Goal: Task Accomplishment & Management: Manage account settings

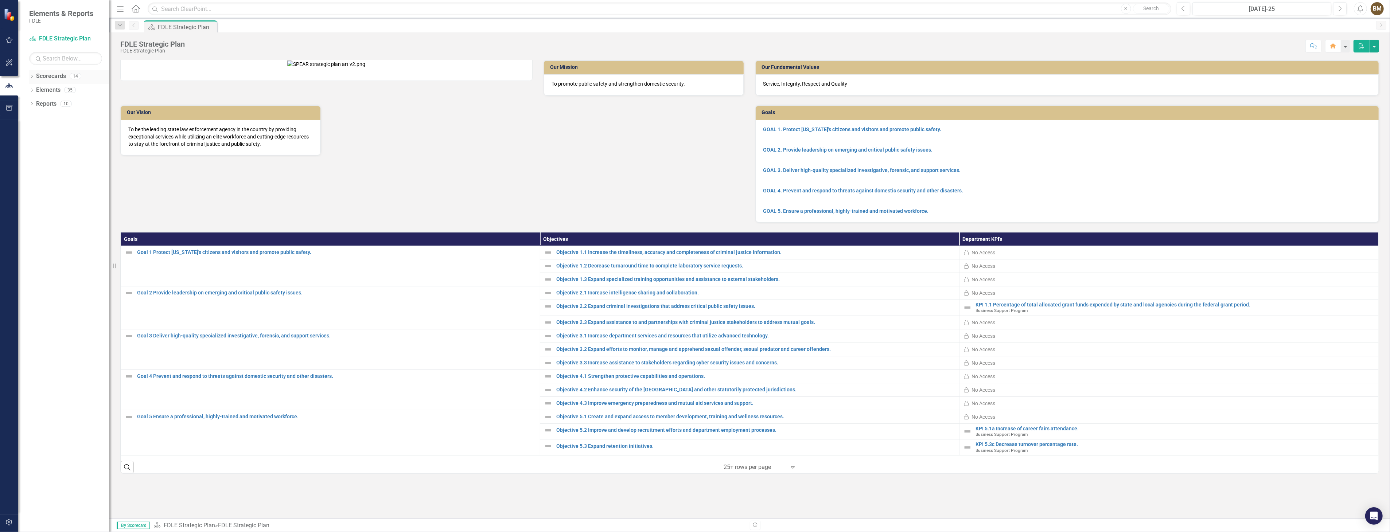
click at [32, 77] on icon "Dropdown" at bounding box center [31, 77] width 5 height 4
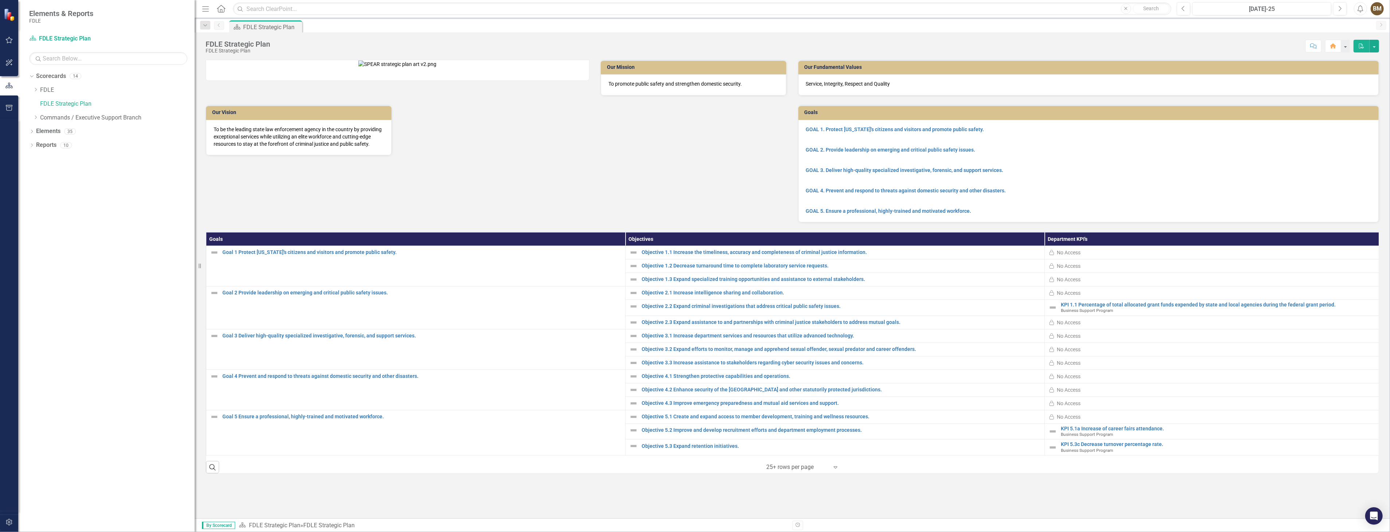
drag, startPoint x: 110, startPoint y: 96, endPoint x: 195, endPoint y: 100, distance: 85.0
click at [195, 100] on div "Resize" at bounding box center [198, 266] width 6 height 532
click at [35, 90] on icon "Dropdown" at bounding box center [35, 89] width 5 height 4
click at [43, 103] on icon "Dropdown" at bounding box center [42, 103] width 5 height 4
click at [109, 133] on link "Implementation Plan FY23/24" at bounding box center [125, 131] width 140 height 8
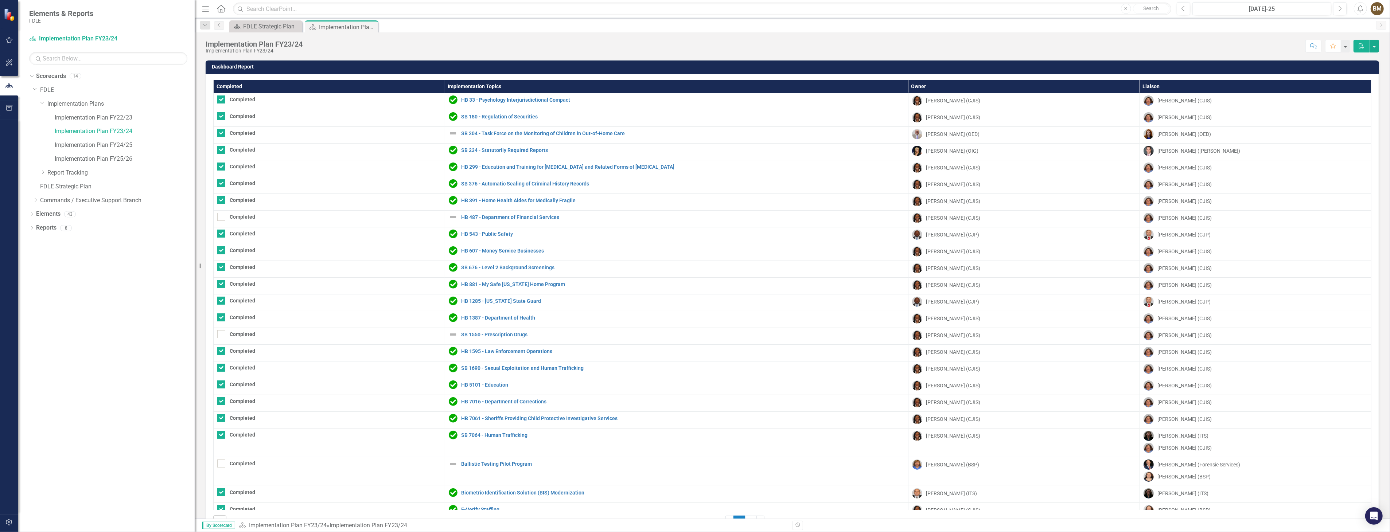
click at [1186, 50] on div "Score: N/A [DATE]-25 Completed Comment Favorite PDF" at bounding box center [842, 46] width 1073 height 12
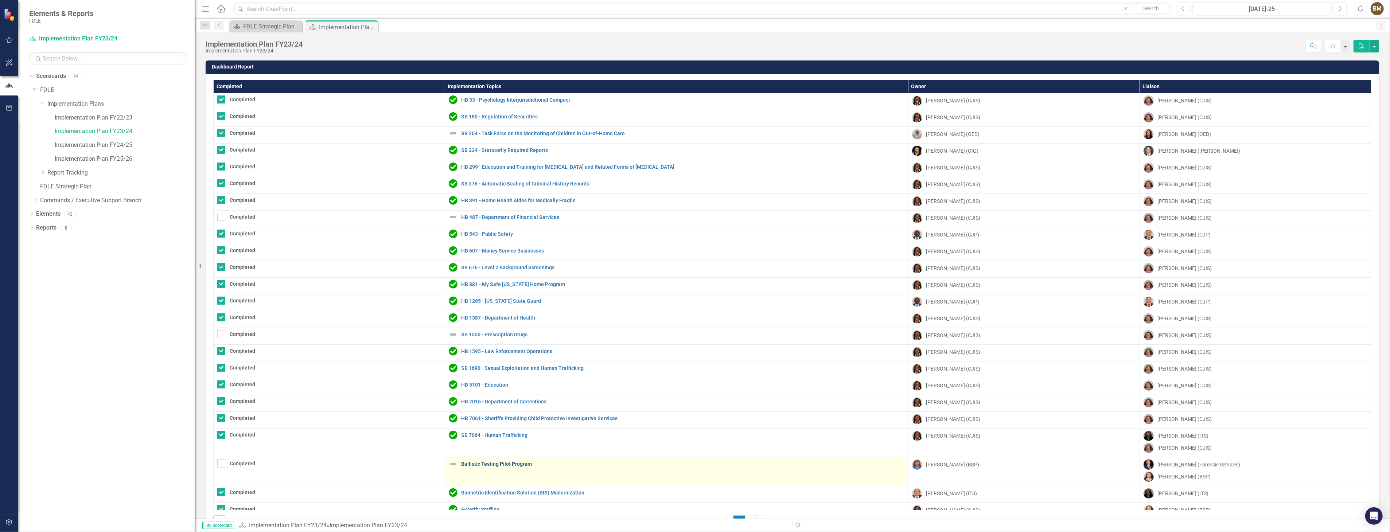
click at [500, 463] on link "Ballistic Testing Pilot Program" at bounding box center [682, 463] width 443 height 5
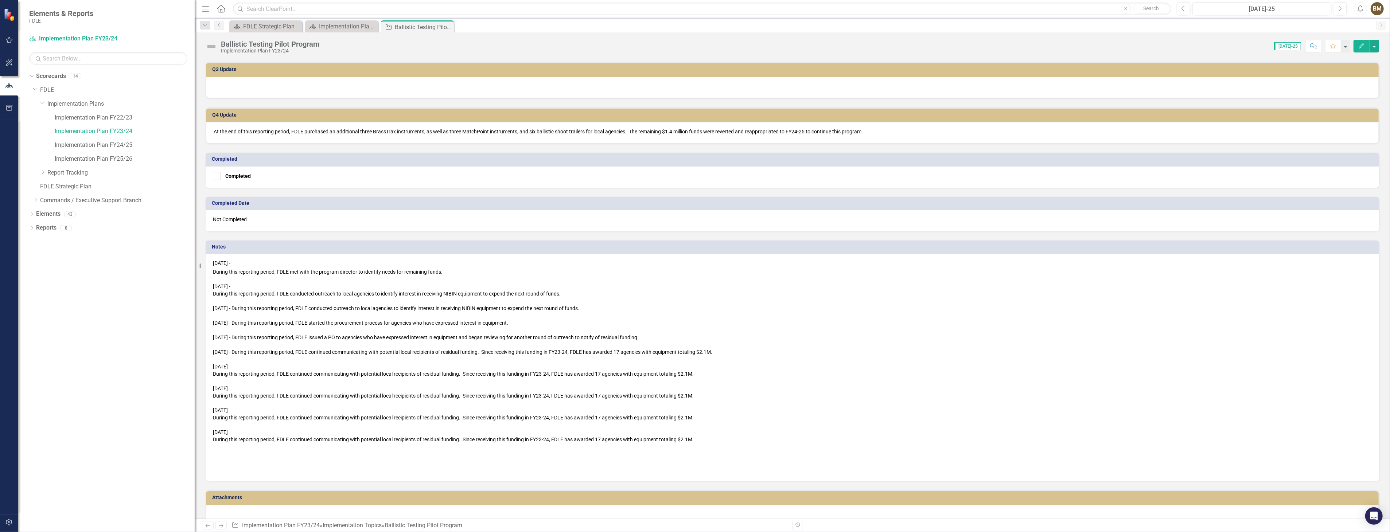
scroll to position [319, 0]
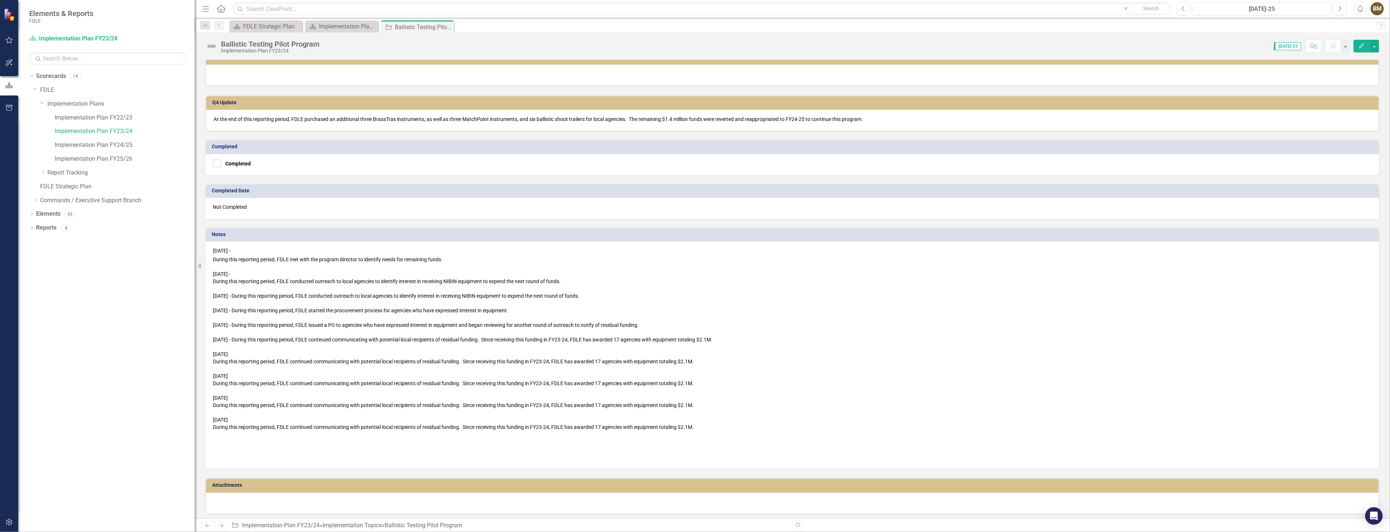
click at [721, 424] on div "During this reporting period, FDLE continued communicating with potential local…" at bounding box center [792, 427] width 1159 height 7
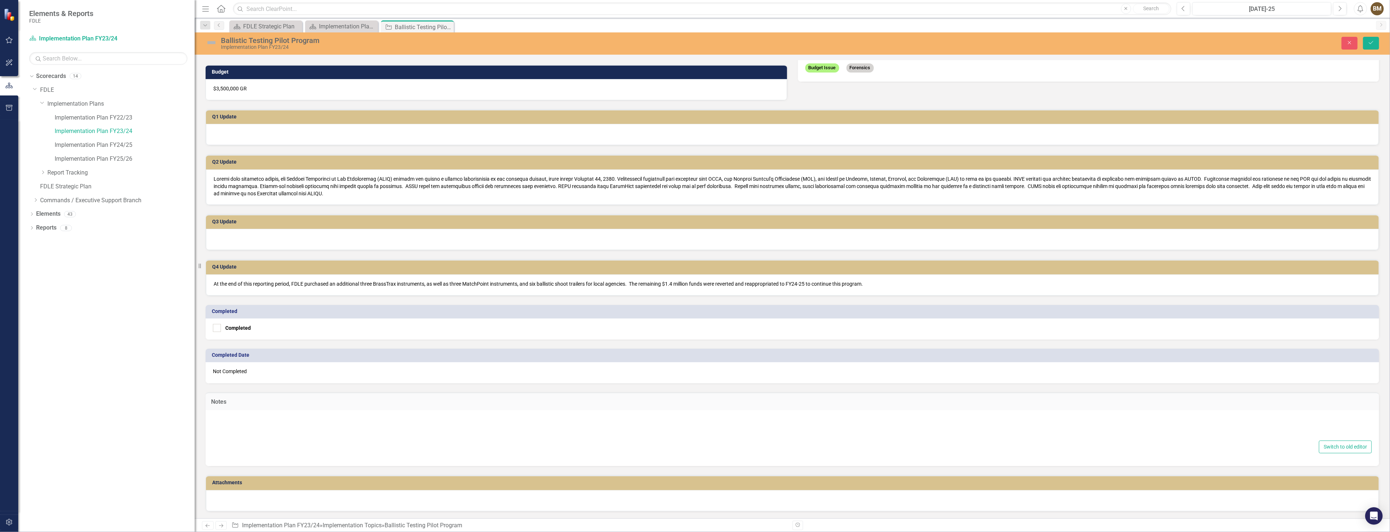
type textarea "<p><span style="color: #000000;">[DATE] -&nbsp;</span></p> <div> <span style="c…"
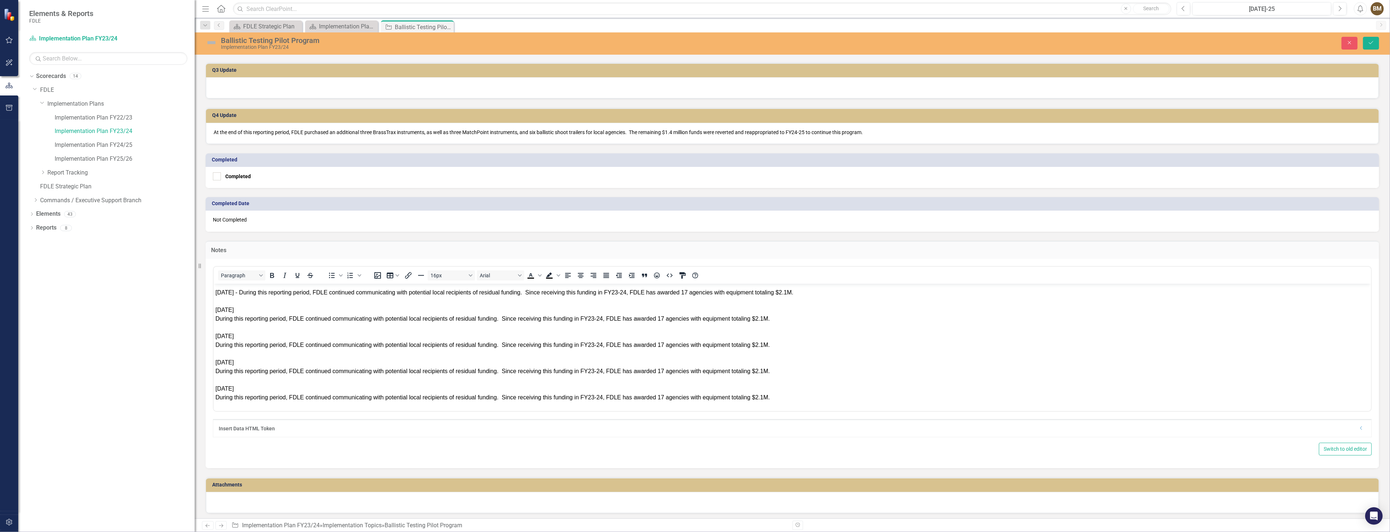
scroll to position [141, 0]
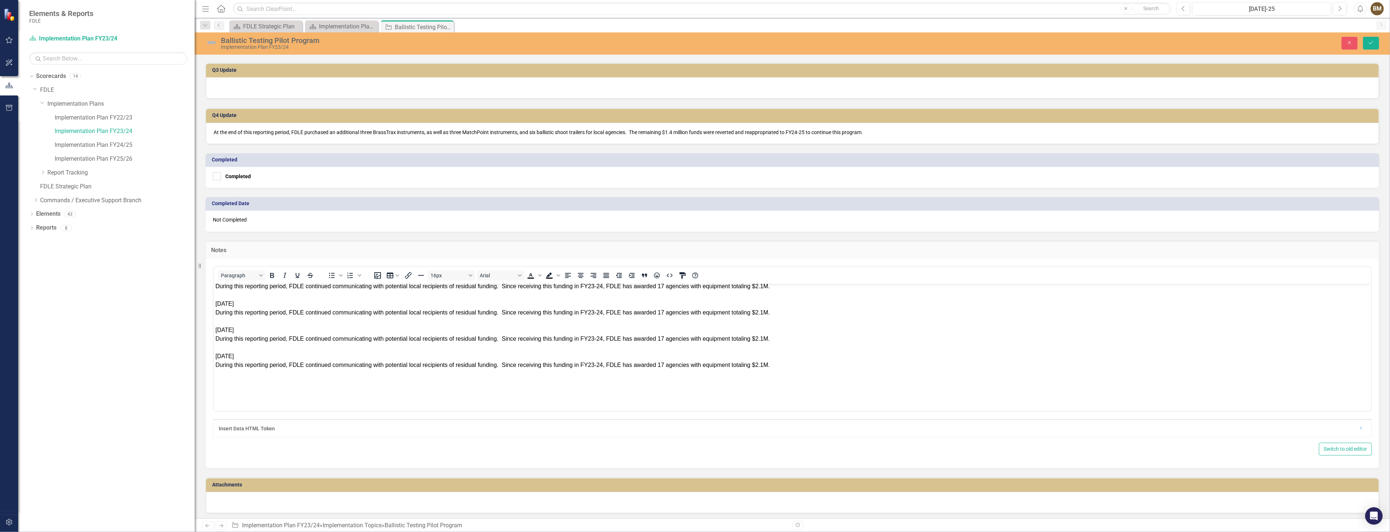
click at [775, 366] on div "During this reporting period, FDLE continued communicating with potential local…" at bounding box center [792, 365] width 1154 height 9
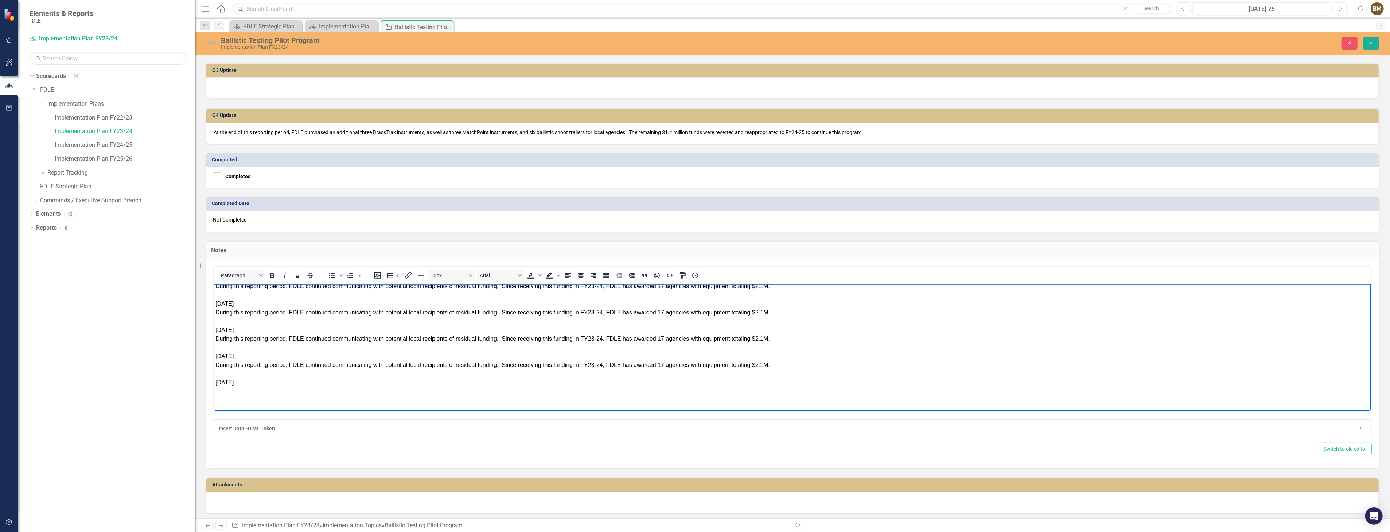
click at [248, 393] on div "Rich Text Area. Press ALT-0 for help." at bounding box center [792, 391] width 1154 height 9
click at [344, 391] on div "During this reporting period, FDLE continued communicating with potential local…" at bounding box center [792, 391] width 1154 height 9
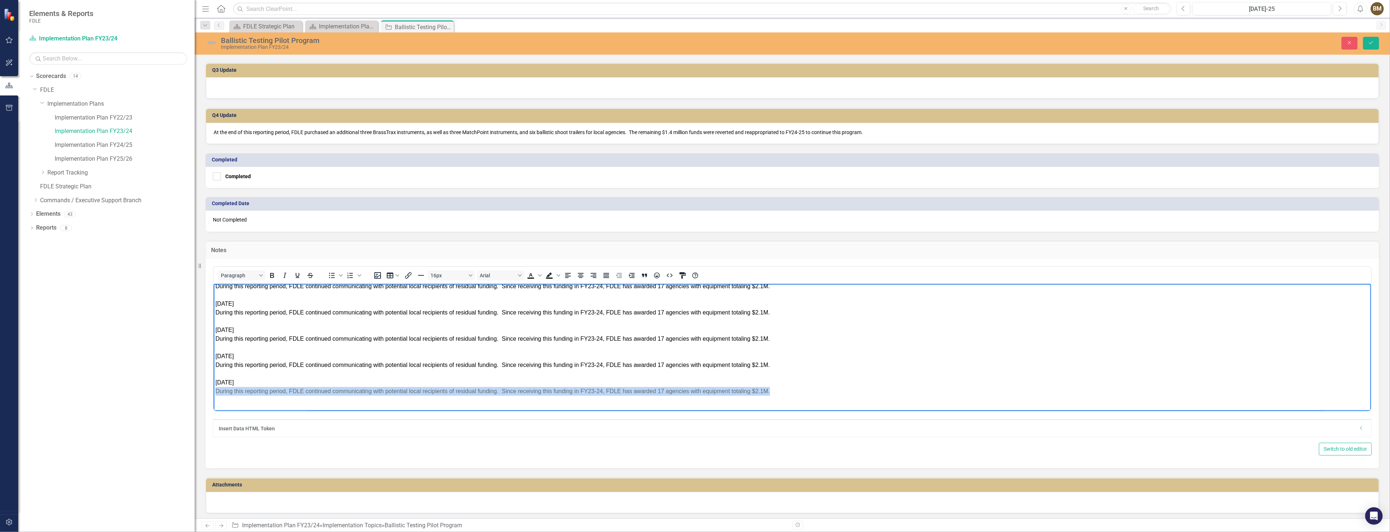
drag, startPoint x: 777, startPoint y: 387, endPoint x: 213, endPoint y: 387, distance: 563.9
click at [213, 387] on body "[DATE] - During this reporting period, FDLE met with the program director to id…" at bounding box center [791, 286] width 1157 height 287
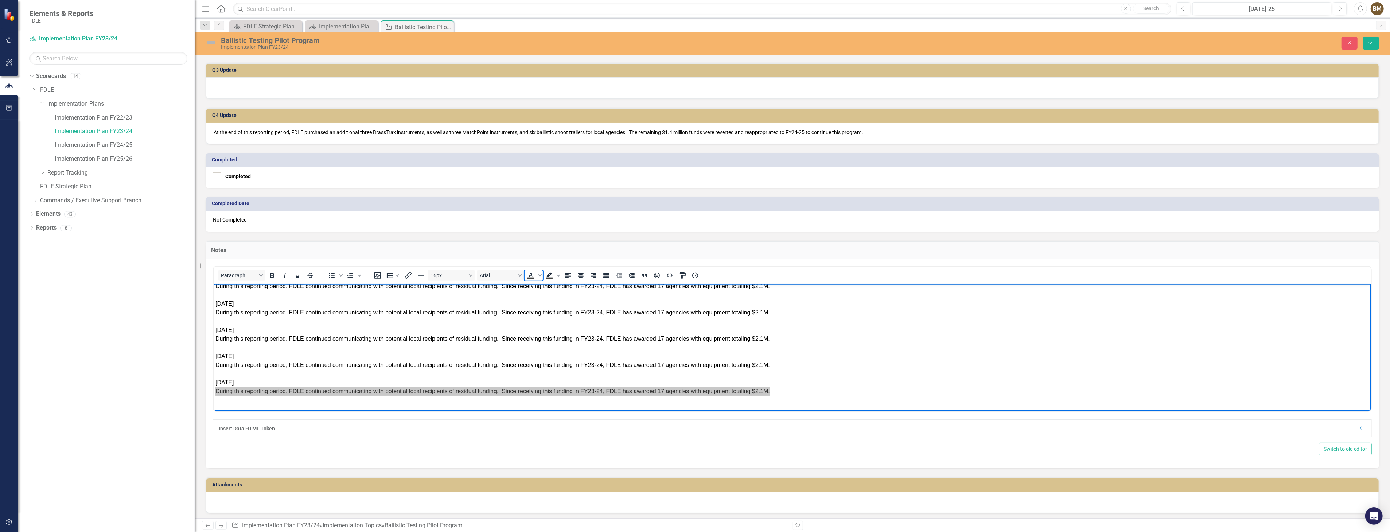
click at [529, 272] on icon "Text color Black" at bounding box center [530, 275] width 9 height 9
click at [839, 391] on div "During this reporting period, FDLE continued communicating with potential local…" at bounding box center [792, 391] width 1154 height 9
click at [1371, 41] on icon "Save" at bounding box center [1371, 42] width 7 height 5
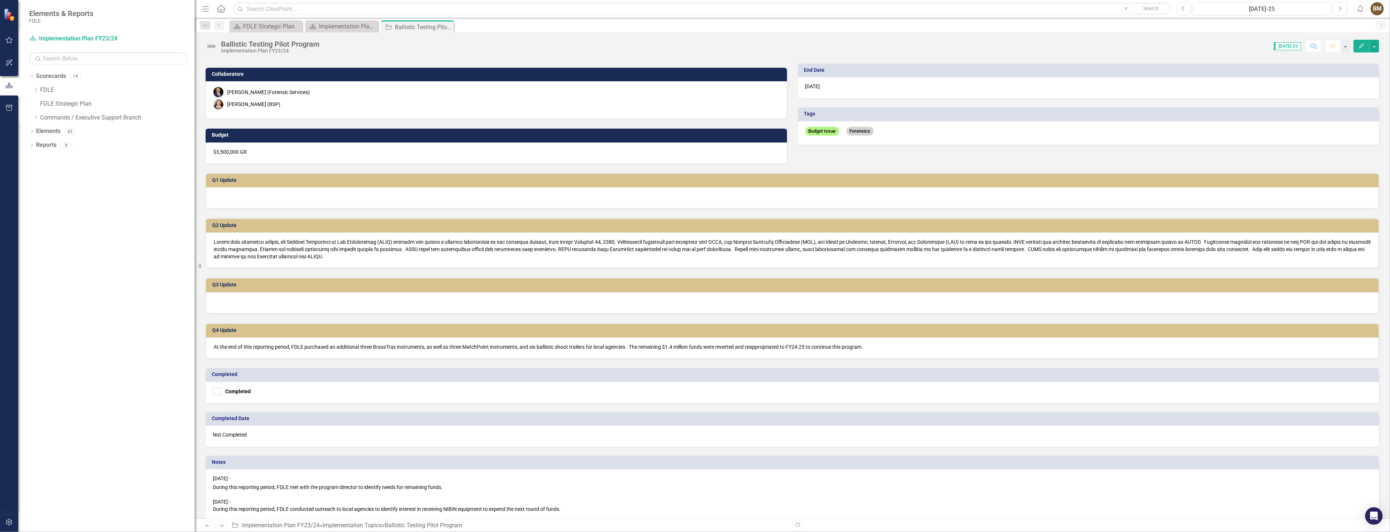
scroll to position [0, 0]
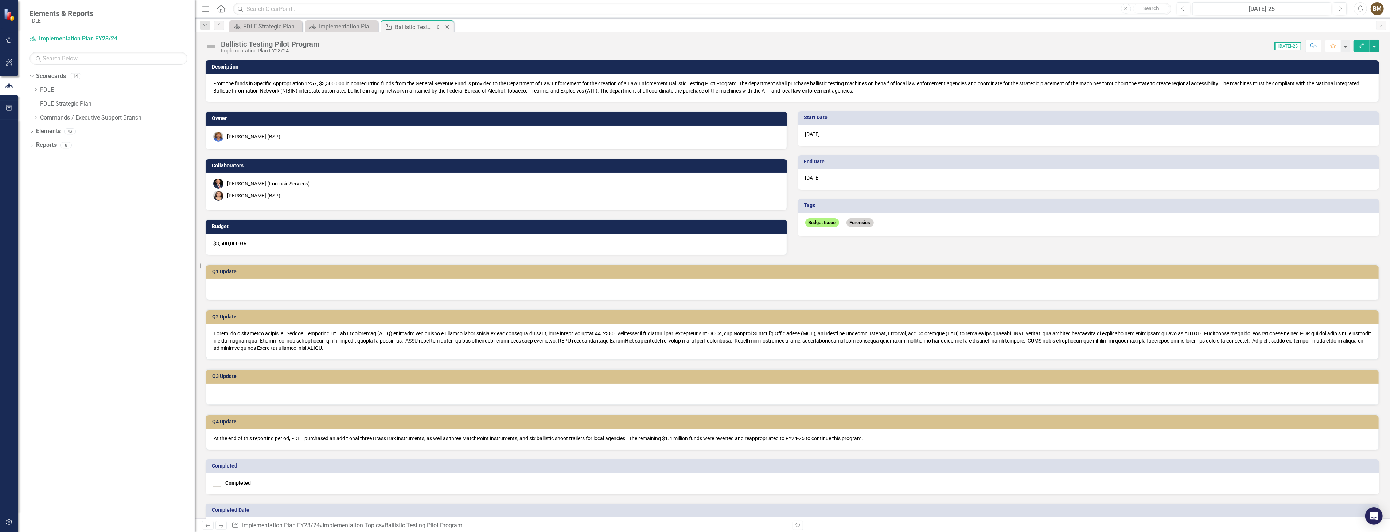
click at [447, 26] on icon "Close" at bounding box center [446, 27] width 7 height 6
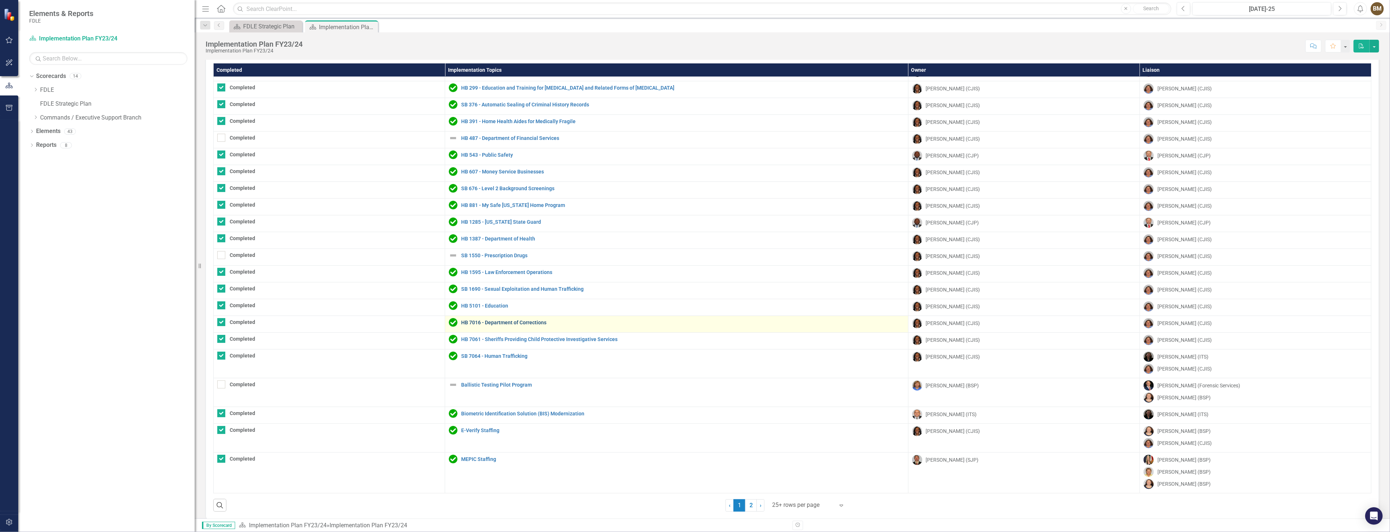
scroll to position [24, 0]
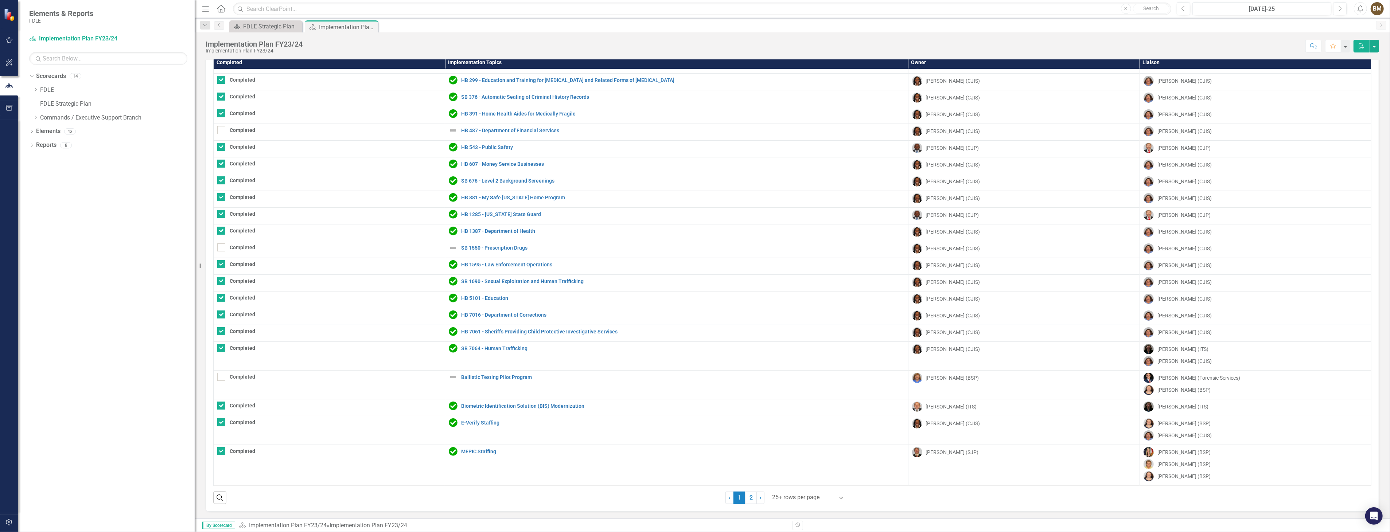
click at [838, 497] on icon "Expand" at bounding box center [841, 498] width 7 height 6
click at [793, 480] on div "Display All Rows" at bounding box center [807, 484] width 69 height 8
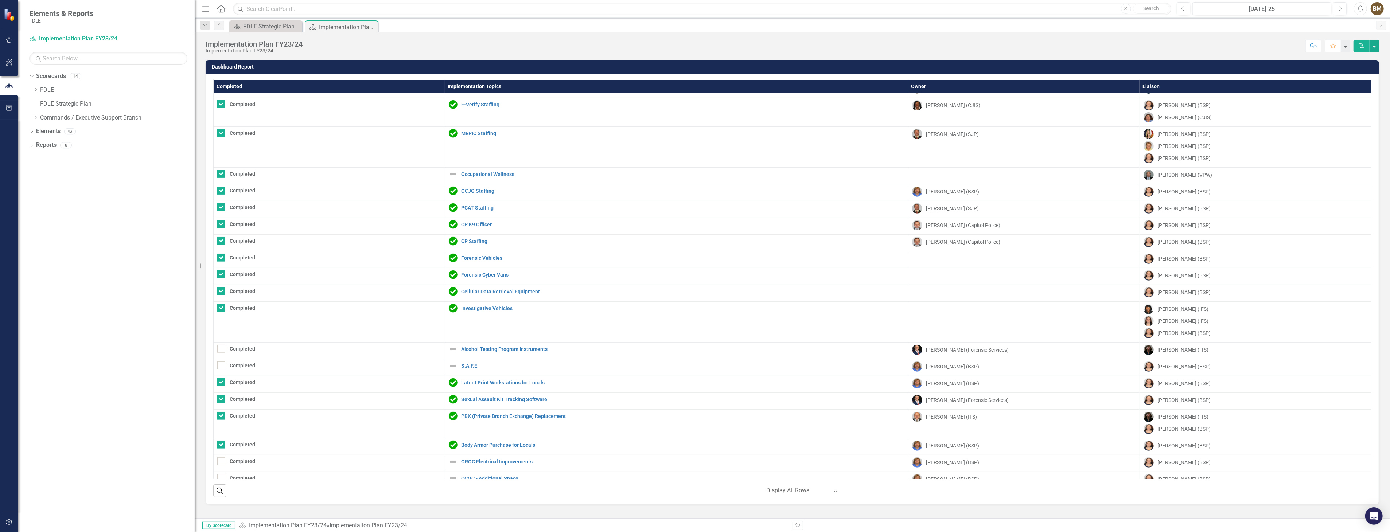
scroll to position [432, 0]
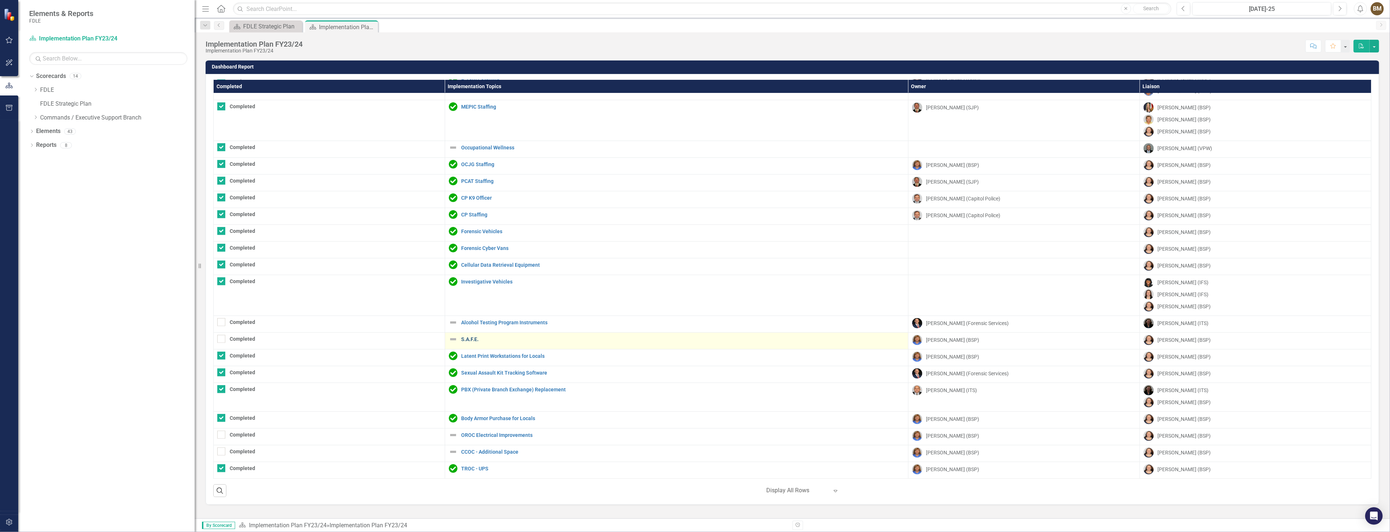
click at [471, 338] on link "S.A.F.E." at bounding box center [682, 339] width 443 height 5
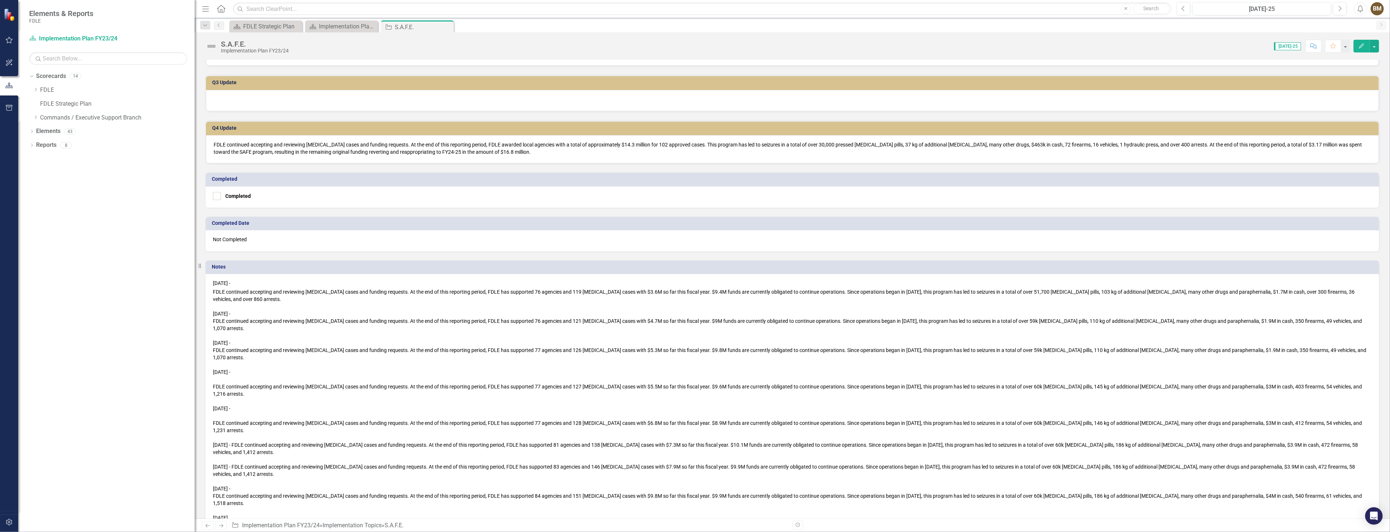
scroll to position [332, 0]
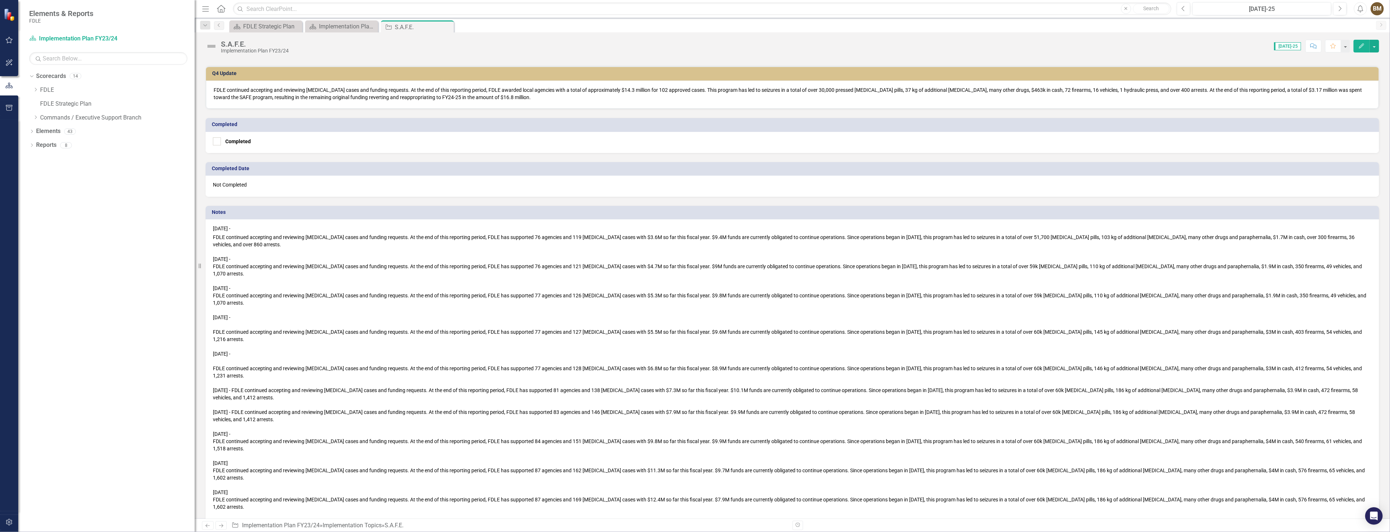
drag, startPoint x: 1314, startPoint y: 435, endPoint x: 1321, endPoint y: 436, distance: 7.0
click at [1314, 496] on div "FDLE continued accepting and reviewing [MEDICAL_DATA] cases and funding request…" at bounding box center [792, 503] width 1159 height 15
click at [1336, 496] on div "FDLE continued accepting and reviewing [MEDICAL_DATA] cases and funding request…" at bounding box center [792, 503] width 1159 height 15
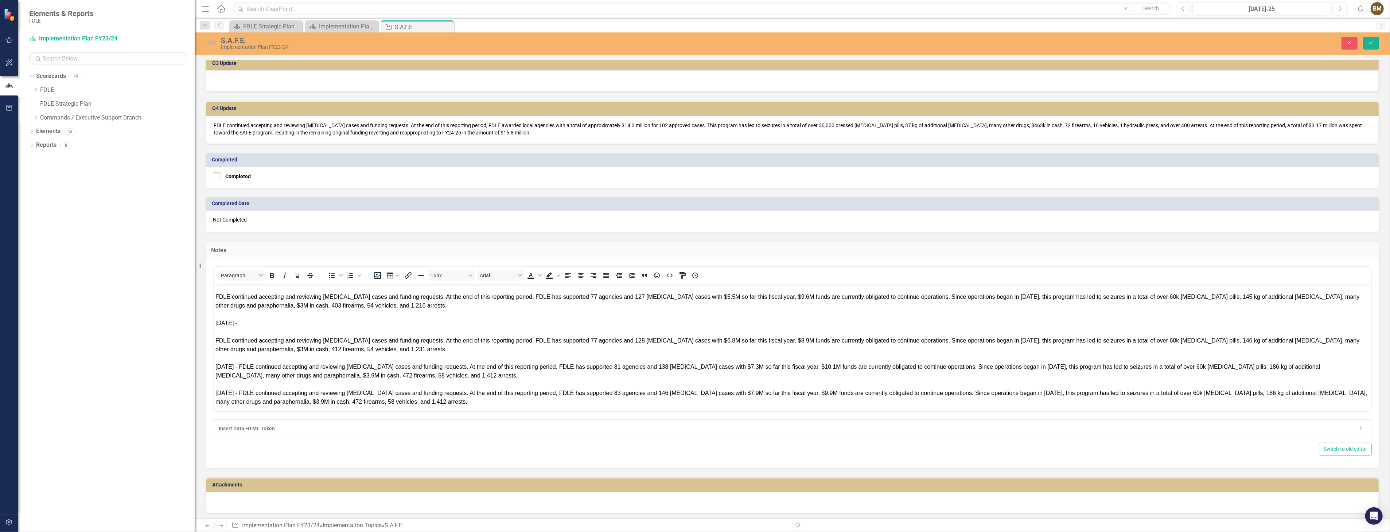
scroll to position [246, 0]
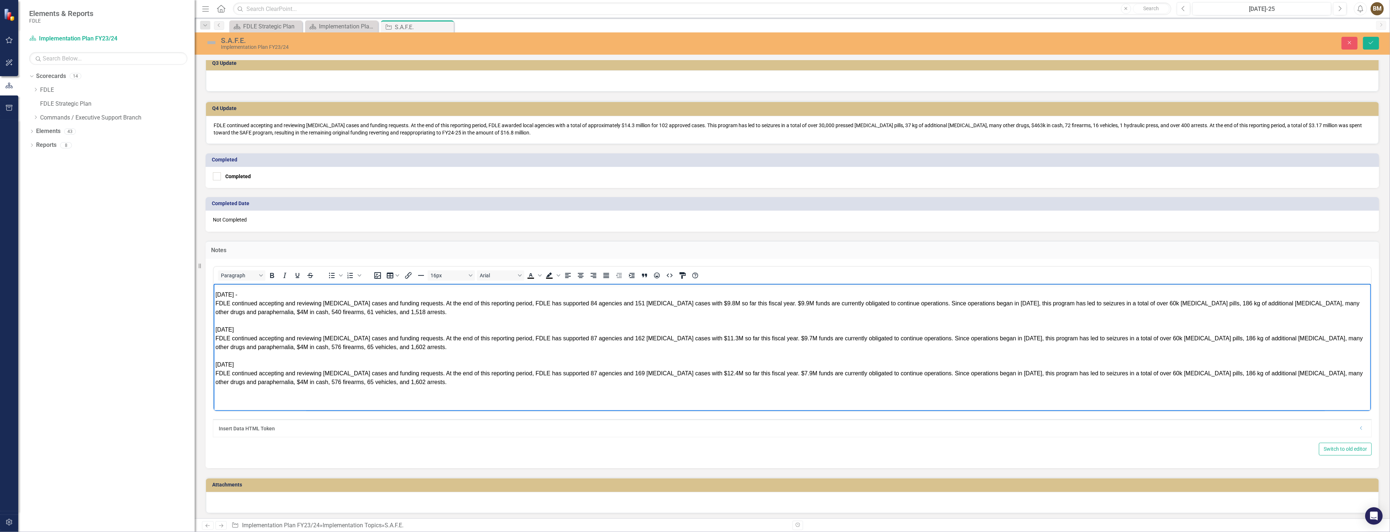
click at [359, 384] on div "FDLE continued accepting and reviewing [MEDICAL_DATA] cases and funding request…" at bounding box center [792, 377] width 1154 height 17
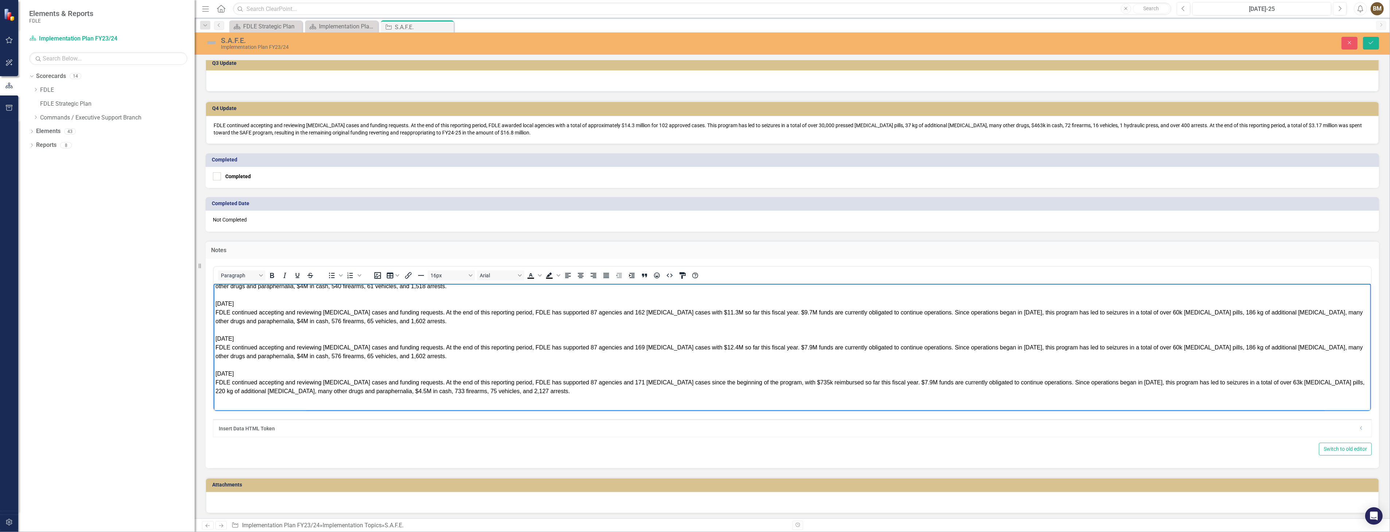
scroll to position [281, 0]
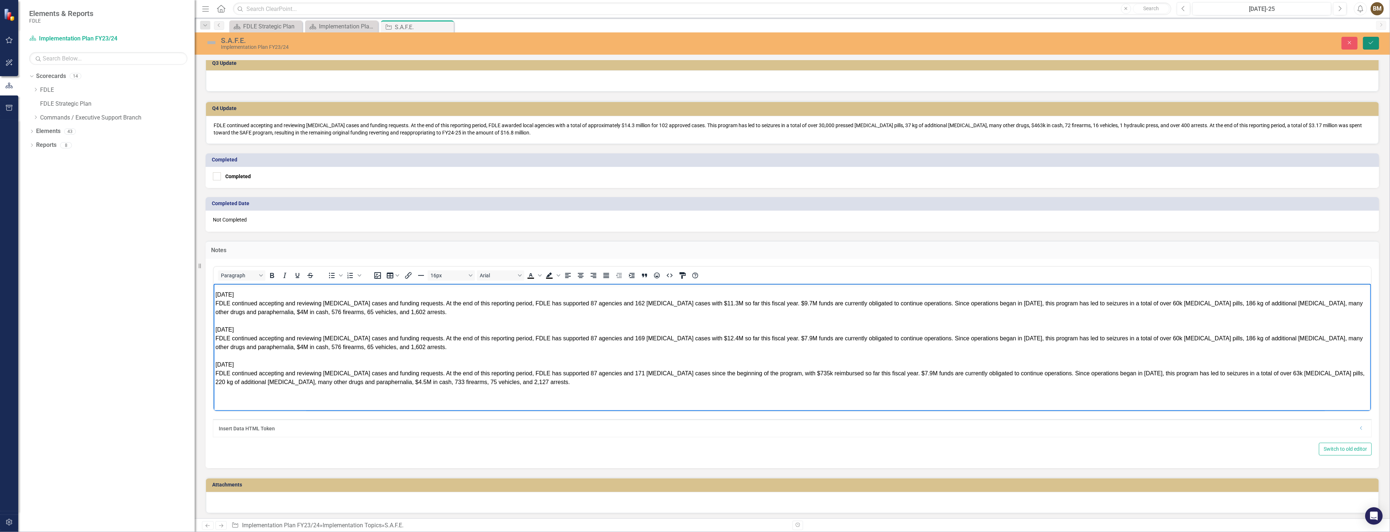
click at [1370, 46] on button "Save" at bounding box center [1371, 43] width 16 height 13
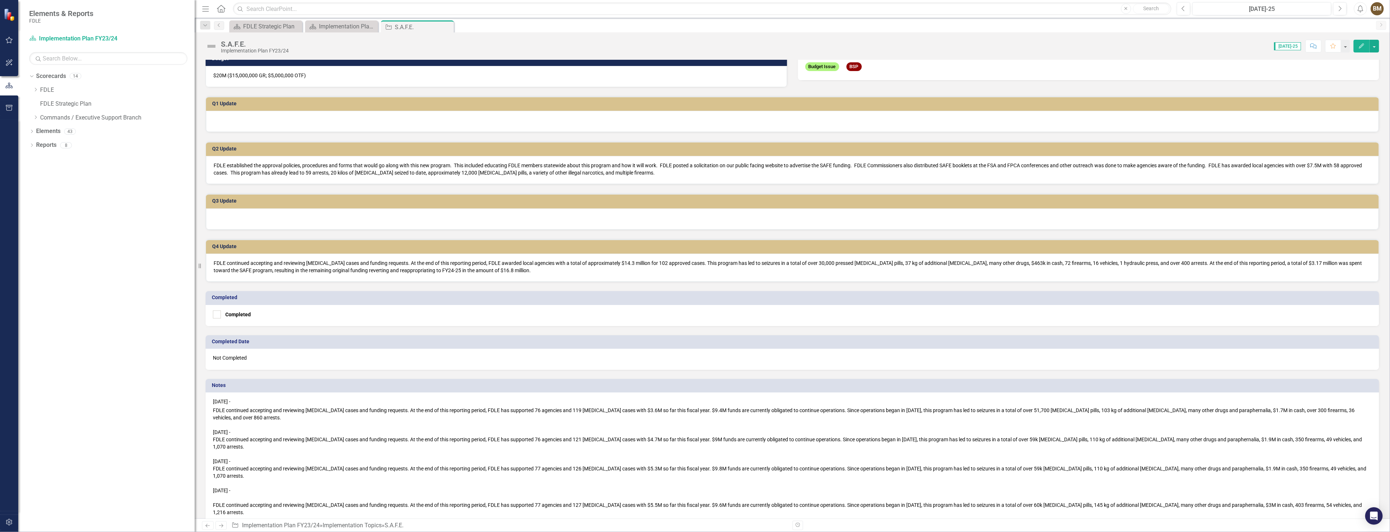
scroll to position [0, 0]
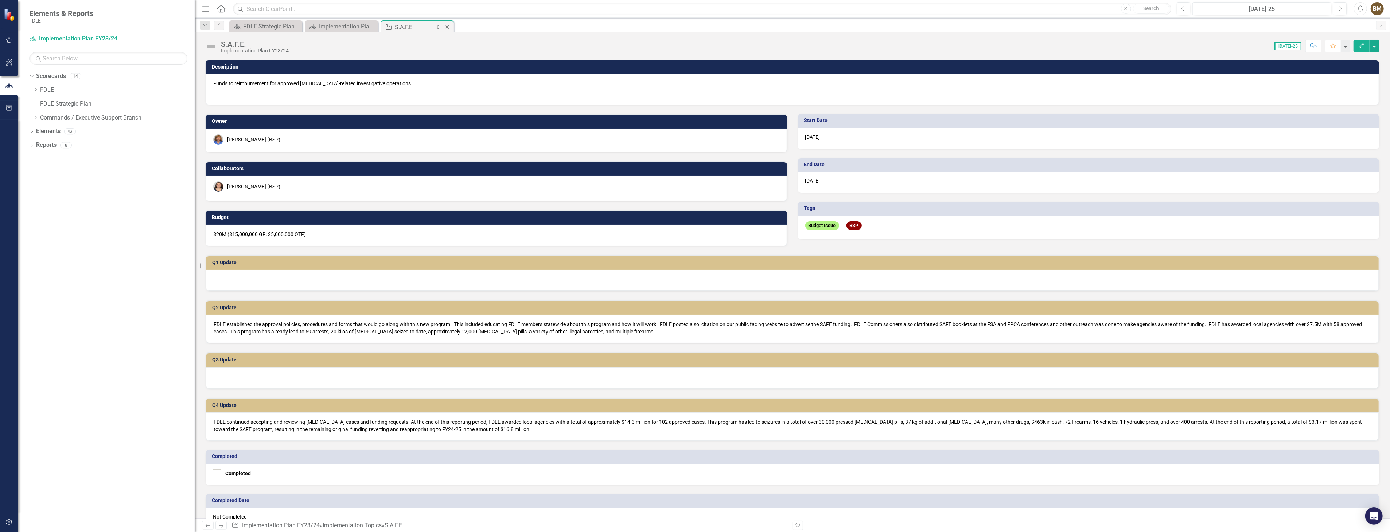
click at [447, 26] on icon "Close" at bounding box center [446, 27] width 7 height 6
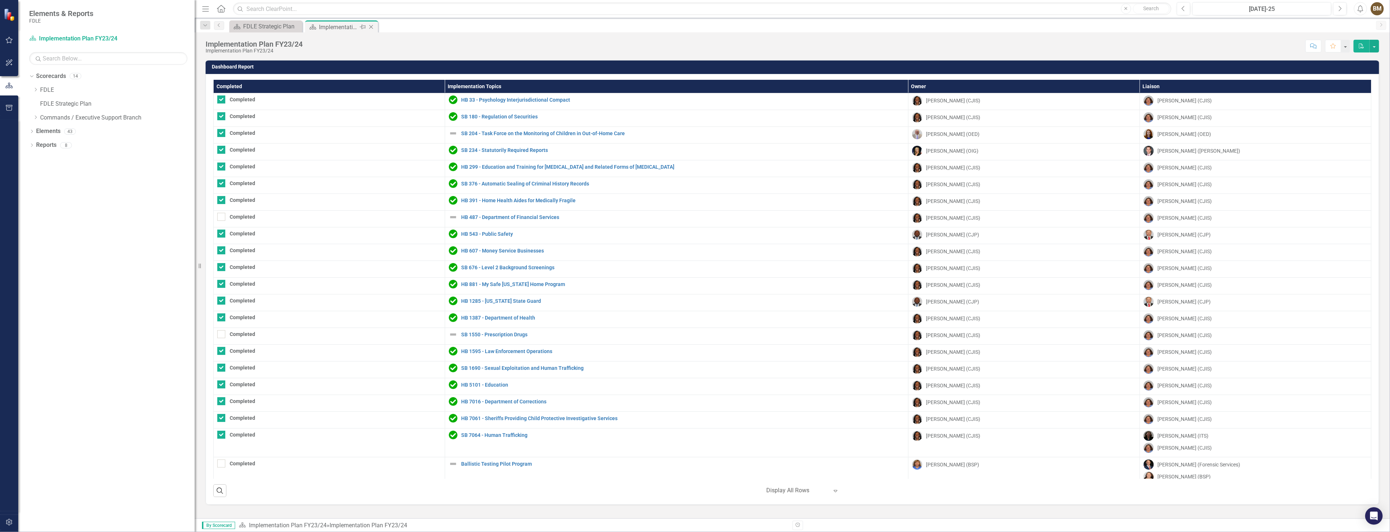
click at [370, 27] on icon at bounding box center [371, 27] width 4 height 4
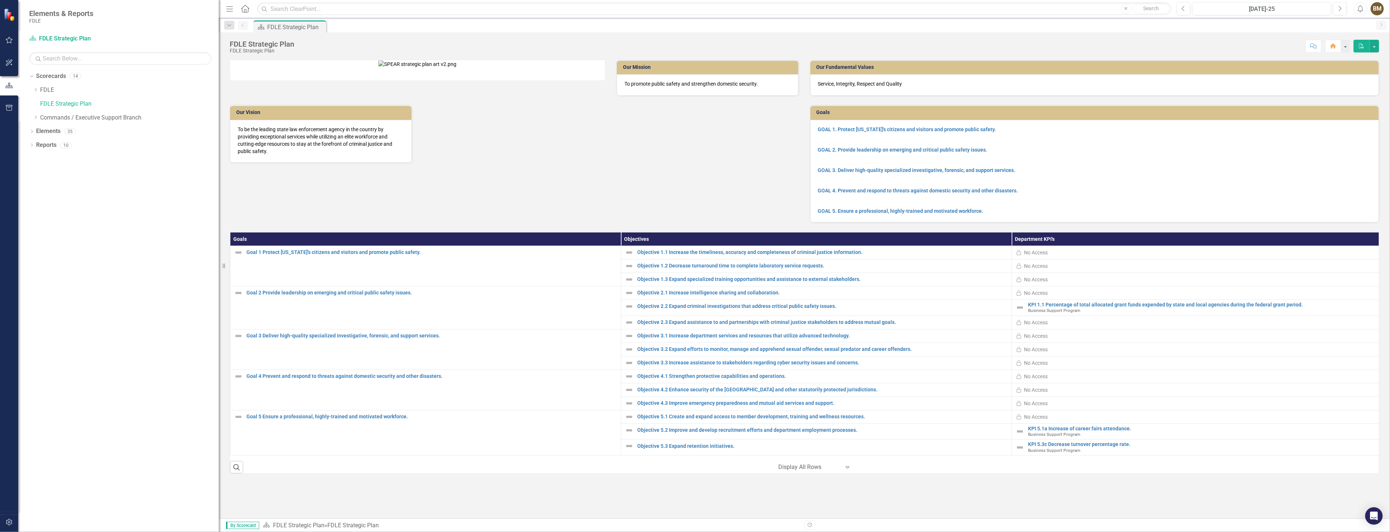
drag, startPoint x: 195, startPoint y: 219, endPoint x: 255, endPoint y: 215, distance: 59.9
click at [255, 215] on div "Elements & Reports FDLE Scorecard FDLE Strategic Plan Search Dropdown Scorecard…" at bounding box center [695, 266] width 1390 height 532
click at [36, 91] on icon "Dropdown" at bounding box center [35, 89] width 5 height 4
click at [43, 104] on icon "Dropdown" at bounding box center [42, 103] width 5 height 4
click at [107, 144] on link "Implementation Plan FY24/25" at bounding box center [137, 145] width 164 height 8
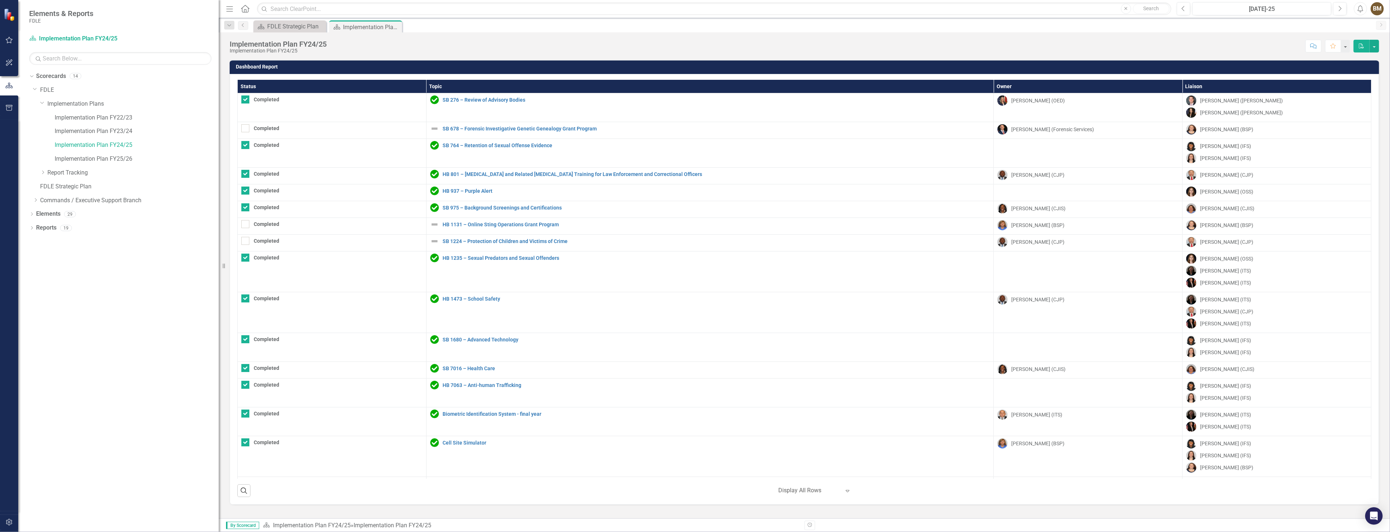
click at [1027, 49] on div "Score: N/A [DATE]-25 Completed Comment Favorite PDF" at bounding box center [854, 46] width 1049 height 12
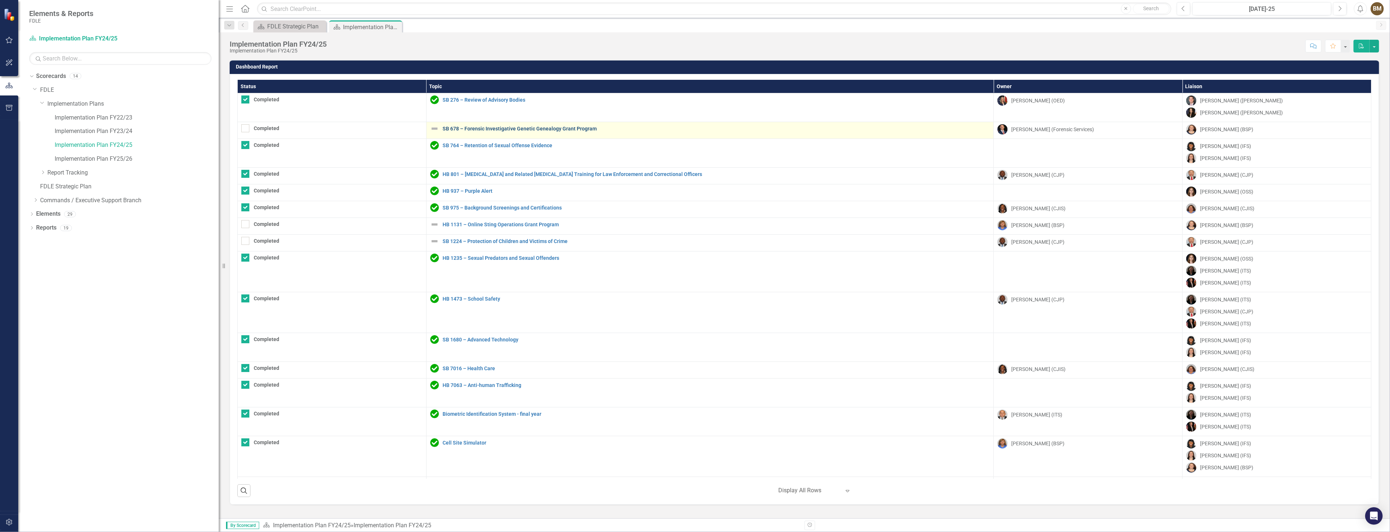
click at [544, 129] on link "SB 678 – Forensic Investigative Genetic Genealogy Grant Program" at bounding box center [717, 128] width 548 height 5
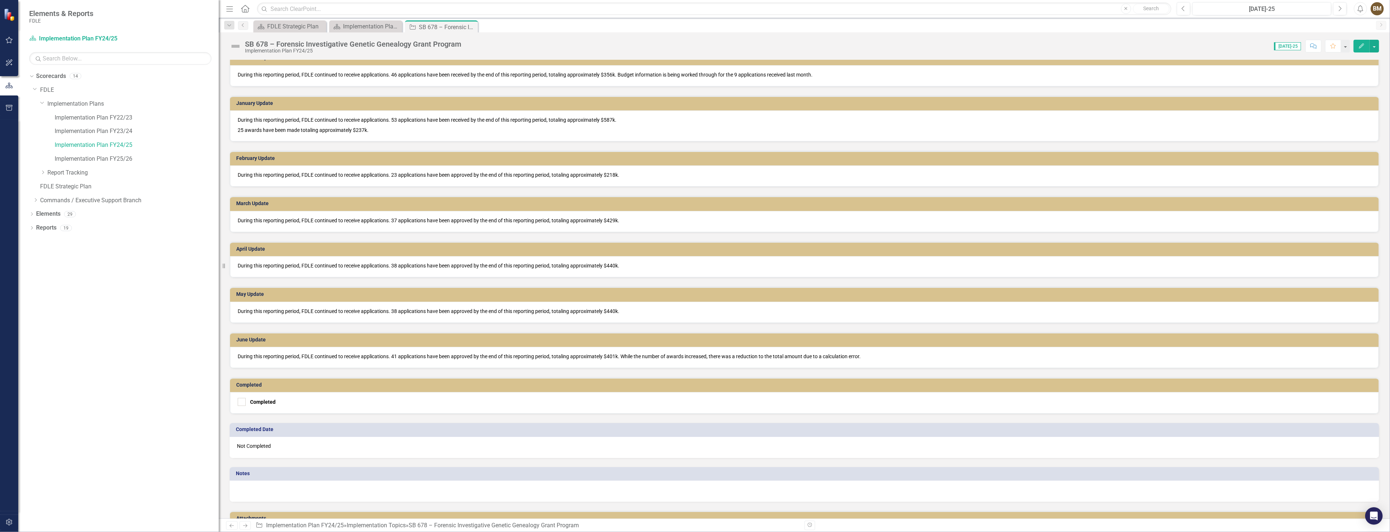
scroll to position [565, 0]
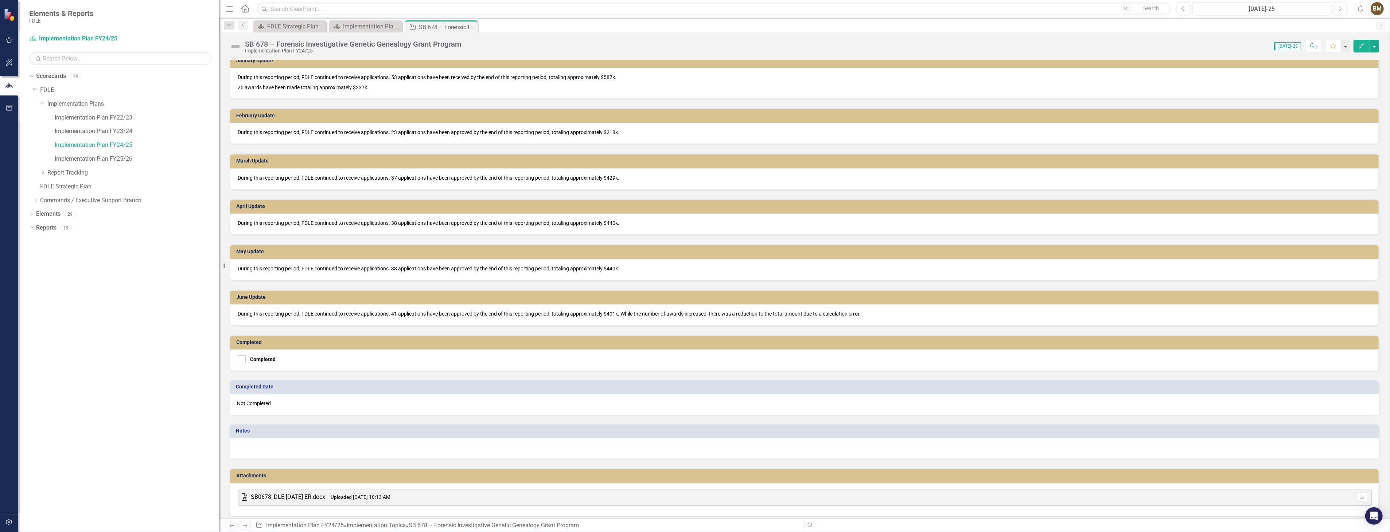
click at [293, 441] on div at bounding box center [804, 448] width 1149 height 21
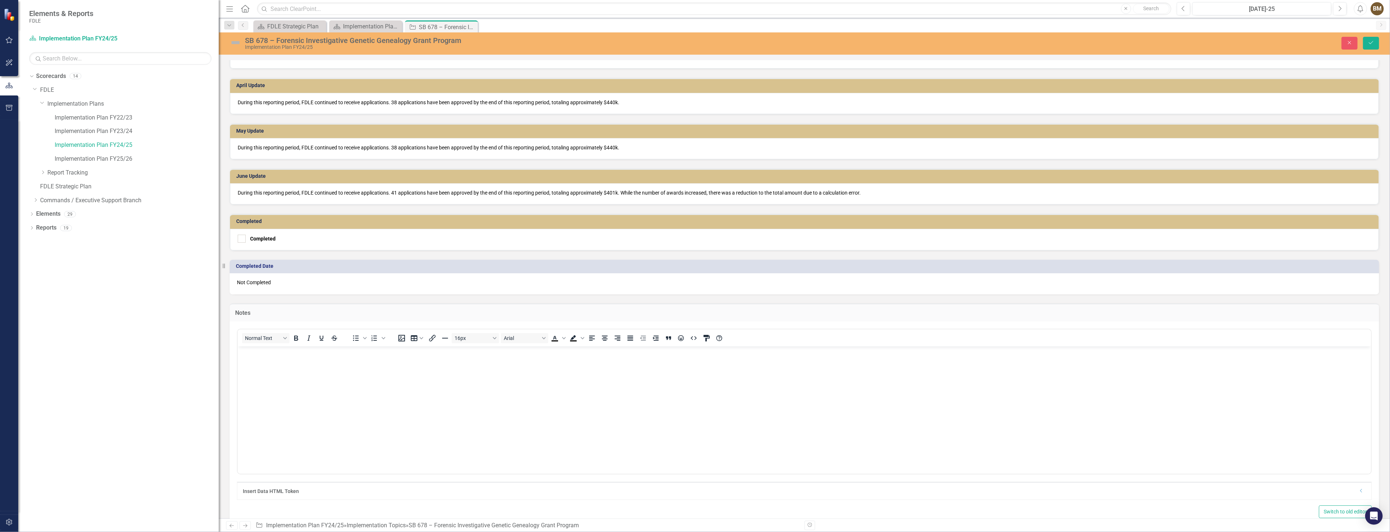
scroll to position [727, 0]
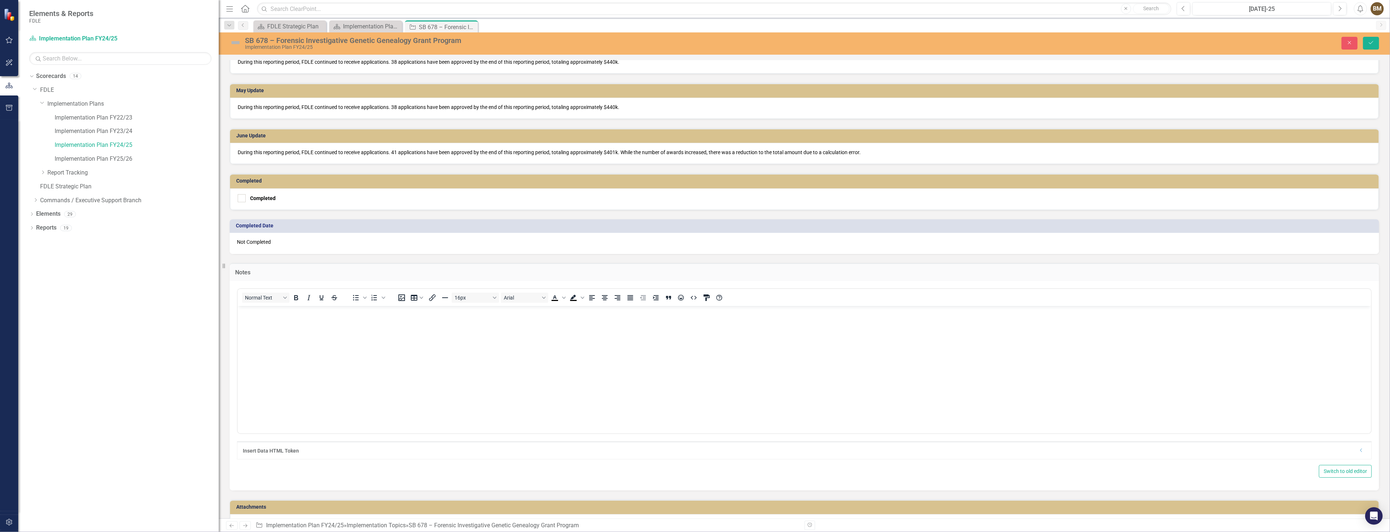
click at [260, 324] on body "Rich Text Area. Press ALT-0 for help." at bounding box center [803, 360] width 1133 height 109
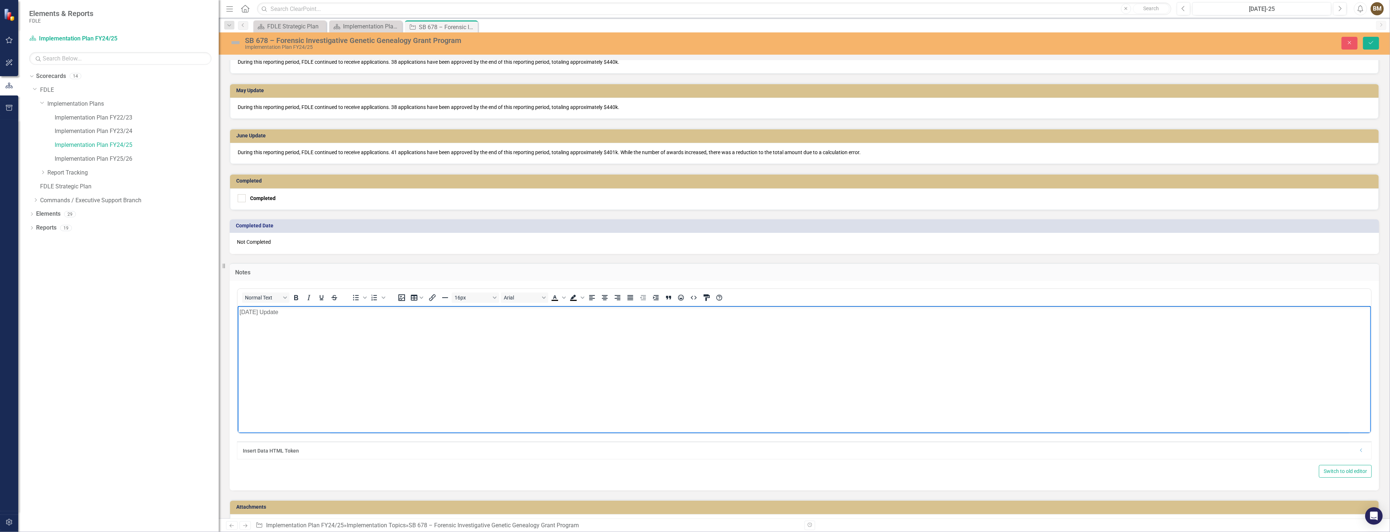
click at [258, 322] on body "[DATE] Update" at bounding box center [803, 360] width 1133 height 109
click at [293, 310] on p "[DATE] Update" at bounding box center [804, 312] width 1130 height 9
drag, startPoint x: 390, startPoint y: 348, endPoint x: 352, endPoint y: 331, distance: 41.3
click at [390, 348] on body "[DATE] Update" at bounding box center [803, 360] width 1133 height 109
click at [268, 335] on body "[DATE] Update During this reporting period, FDLE continued to receive applicati…" at bounding box center [803, 360] width 1133 height 109
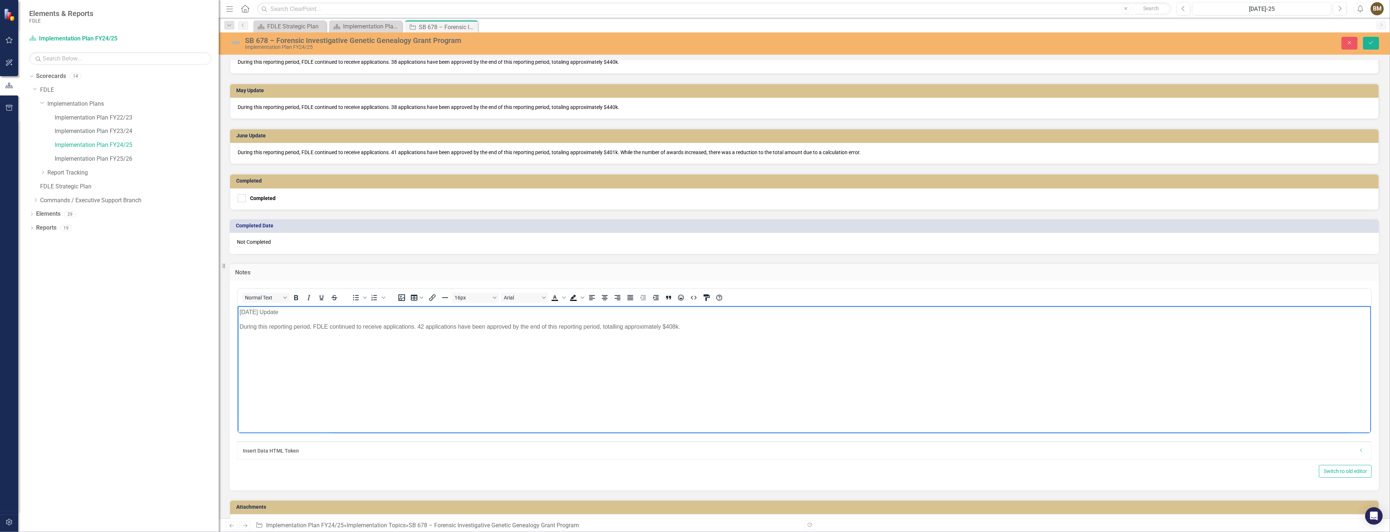
click at [243, 321] on body "[DATE] Update During this reporting period, FDLE continued to receive applicati…" at bounding box center [803, 360] width 1133 height 109
click at [239, 319] on body "[DATE] Update During this reporting period, FDLE continued to receive applicati…" at bounding box center [803, 360] width 1133 height 109
click at [261, 323] on p "During this reporting period, FDLE continued to receive applications. 42 applic…" at bounding box center [804, 326] width 1130 height 9
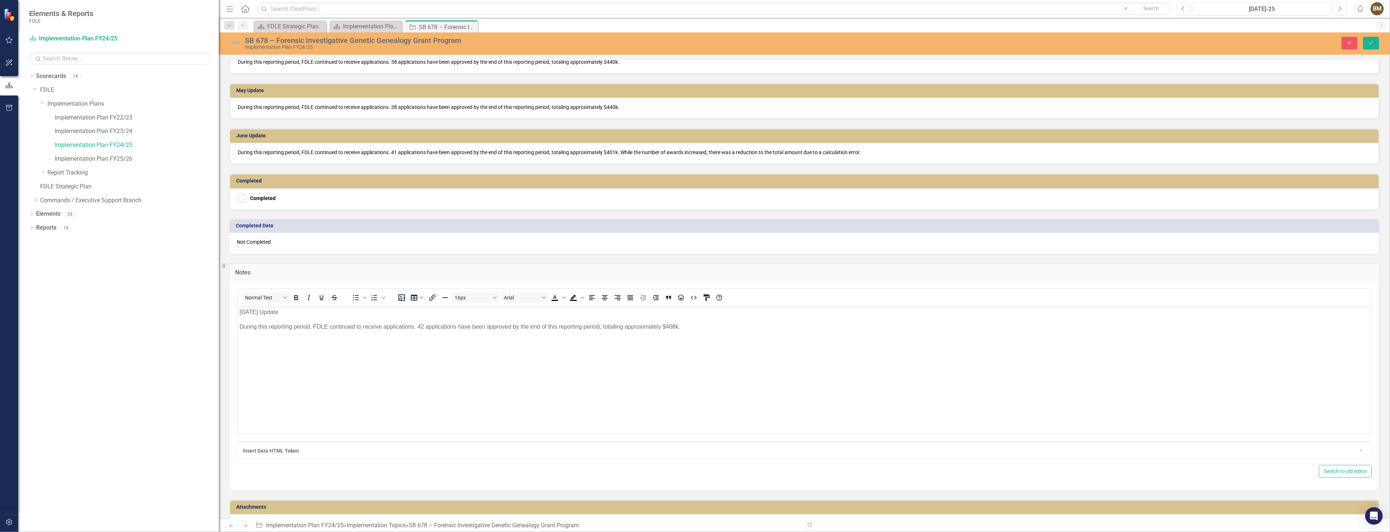
drag, startPoint x: 473, startPoint y: 611, endPoint x: 585, endPoint y: 341, distance: 292.7
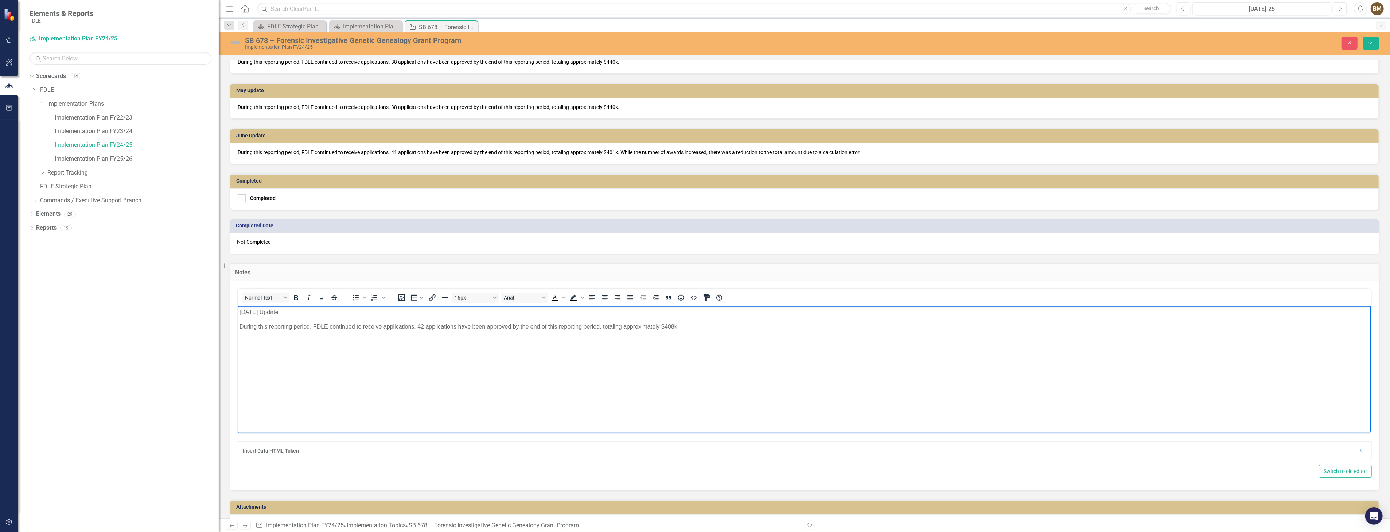
click at [599, 348] on body "[DATE] Update During this reporting period, FDLE continued to receive applicati…" at bounding box center [803, 360] width 1133 height 109
drag, startPoint x: 690, startPoint y: 326, endPoint x: 546, endPoint y: 605, distance: 313.7
click at [237, 306] on html "[DATE] Update During this reporting period, FDLE continued to receive applicati…" at bounding box center [803, 360] width 1133 height 109
click at [552, 293] on icon "Text color Black" at bounding box center [554, 297] width 9 height 9
click at [566, 361] on body "[DATE] Update During this reporting period, FDLE continued to receive applicati…" at bounding box center [803, 360] width 1133 height 109
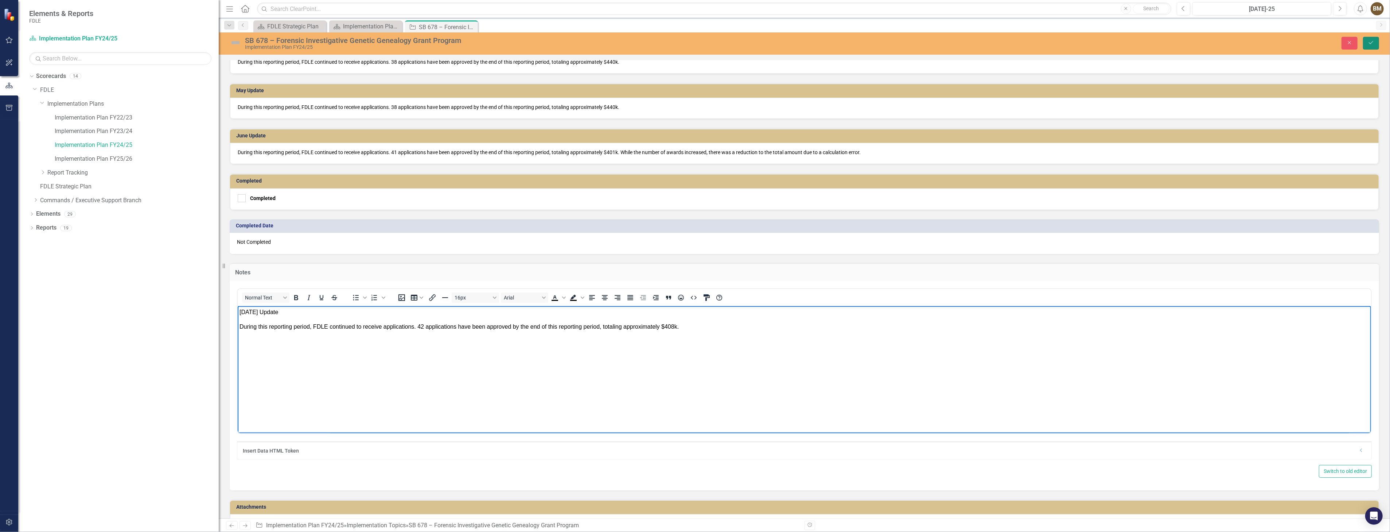
click at [1371, 40] on icon "Save" at bounding box center [1371, 42] width 7 height 5
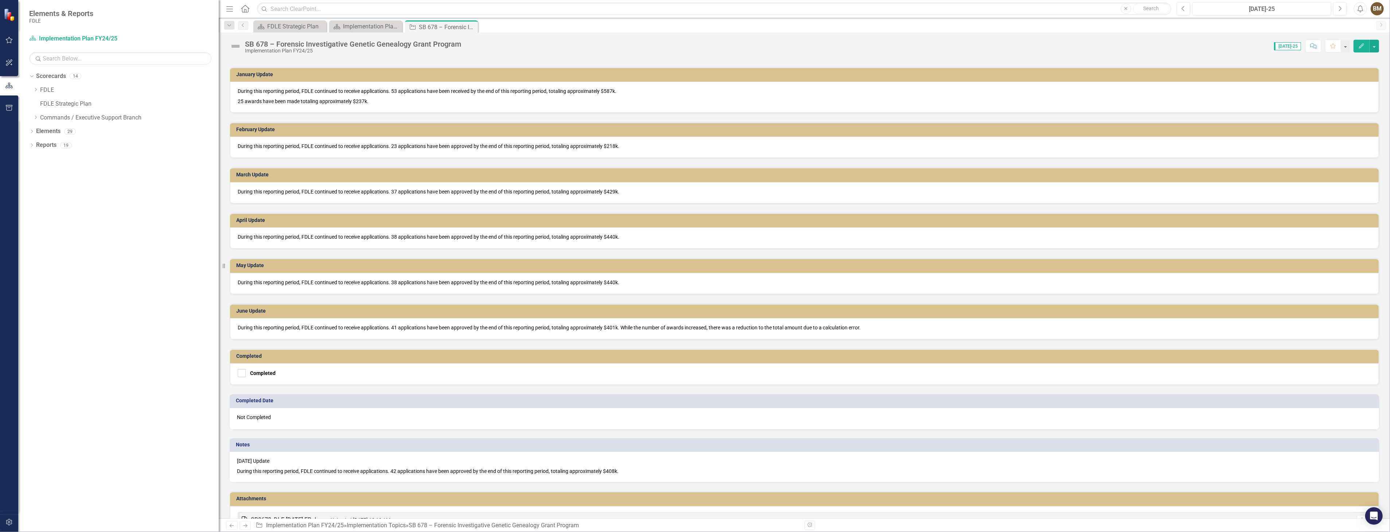
scroll to position [574, 0]
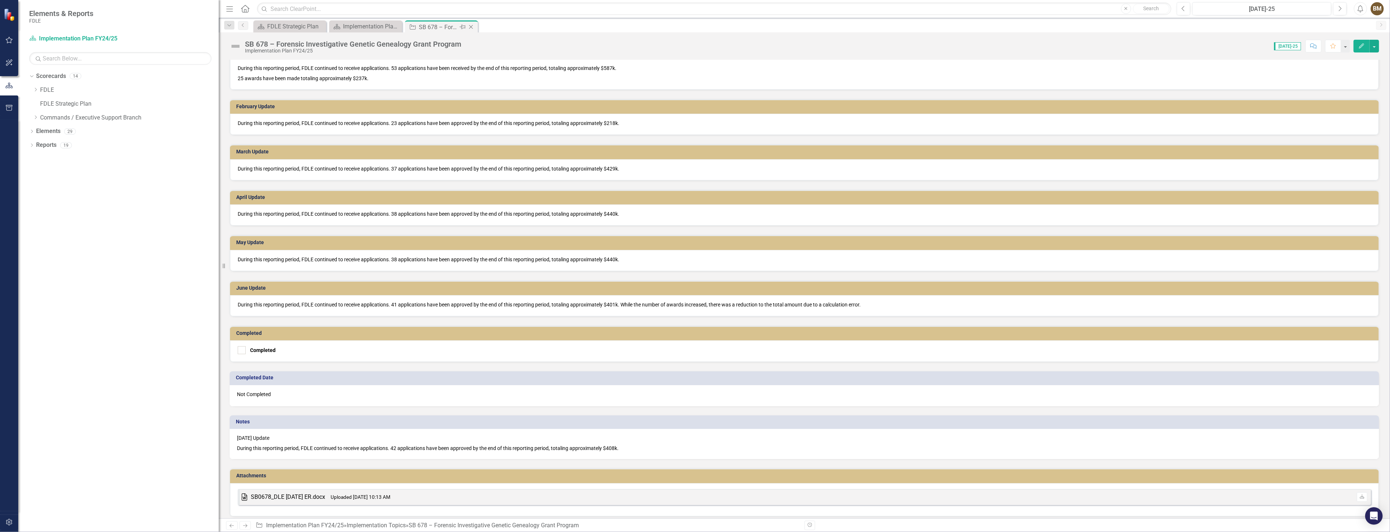
click at [472, 26] on icon "Close" at bounding box center [470, 27] width 7 height 6
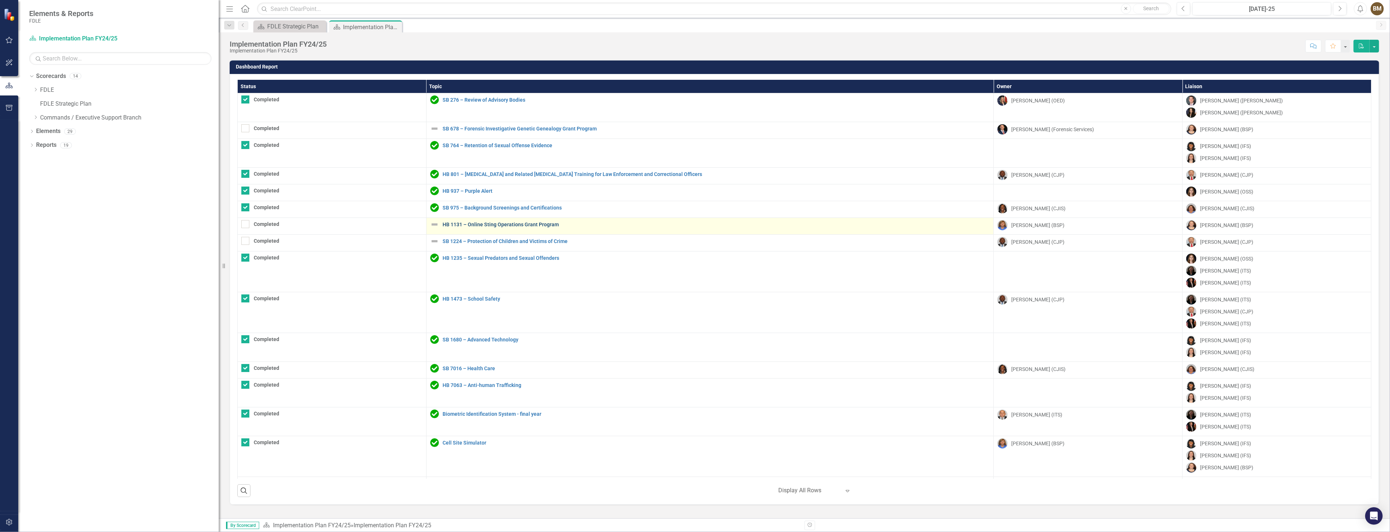
click at [521, 227] on link "HB 1131 – Online Sting Operations Grant Program" at bounding box center [717, 224] width 548 height 5
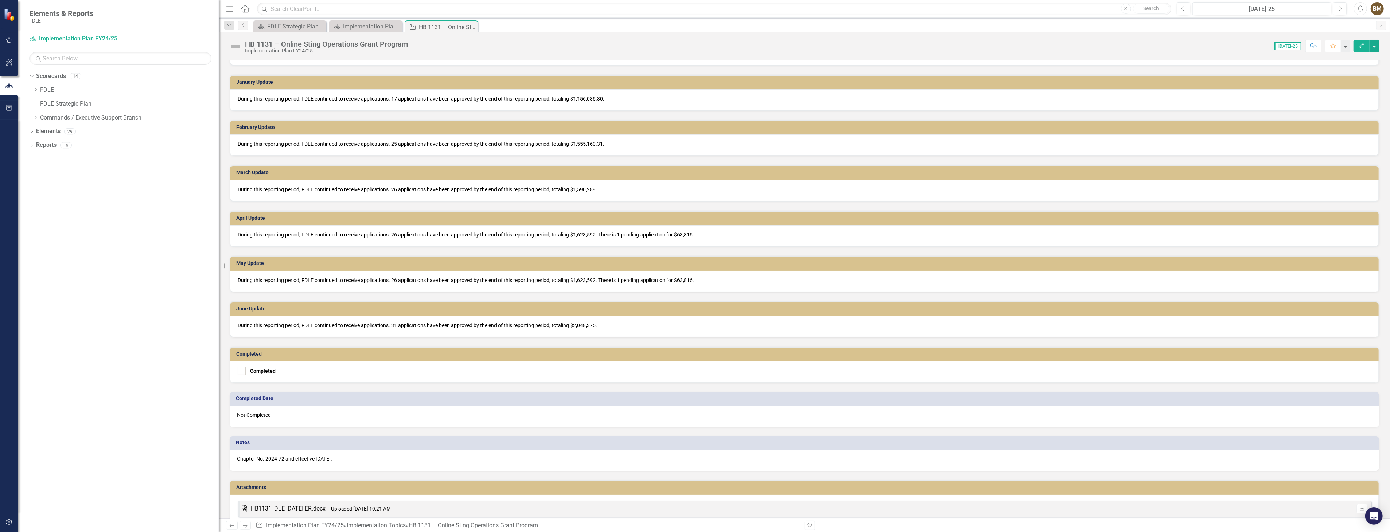
scroll to position [562, 0]
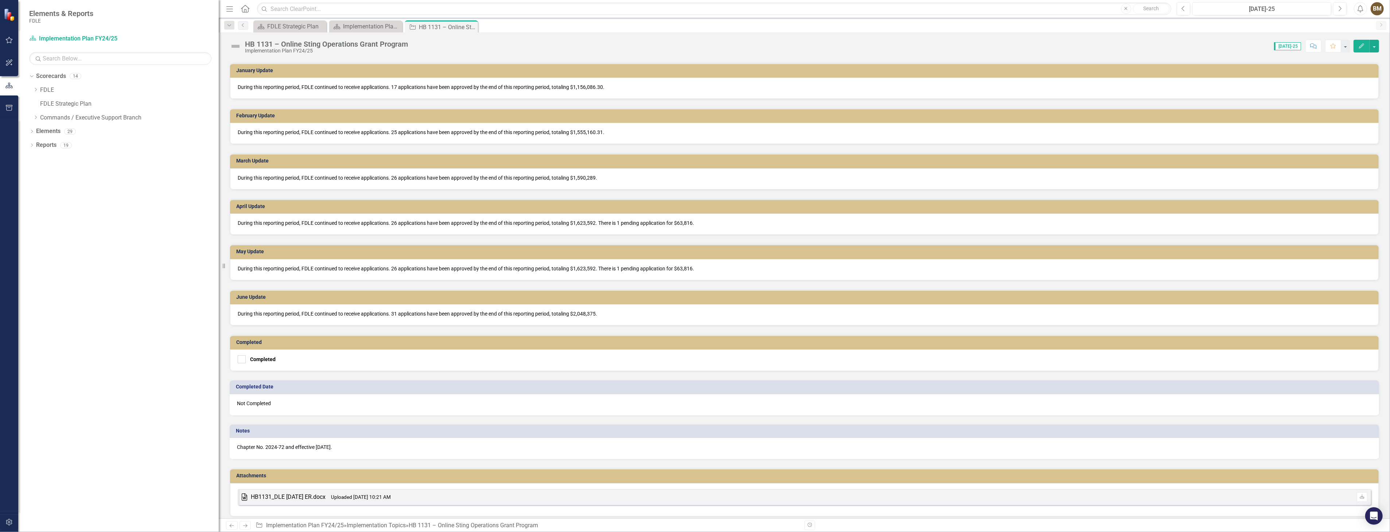
click at [363, 444] on p "Chapter No. 2024-72 and effective [DATE]." at bounding box center [804, 447] width 1135 height 7
click at [369, 444] on p "Chapter No. 2024-72 and effective [DATE]." at bounding box center [804, 447] width 1135 height 7
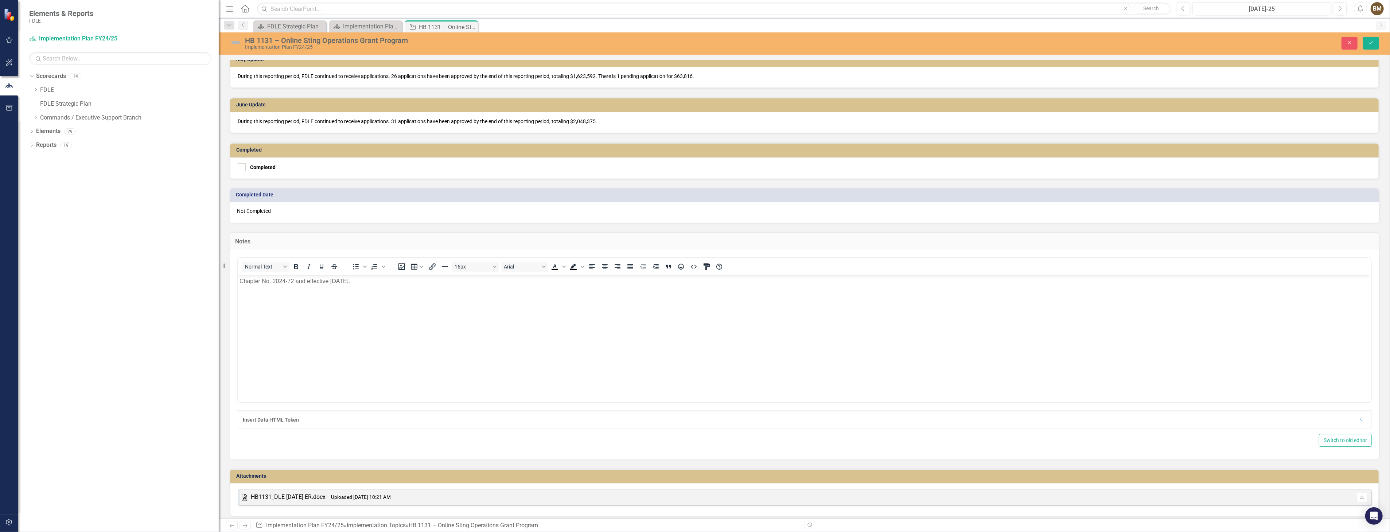
scroll to position [756, 0]
click at [378, 283] on p "Chapter No. 2024-72 and effective [DATE]." at bounding box center [804, 280] width 1130 height 9
click at [300, 309] on body "Chapter No. 2024-72 and effective [DATE]. [DATE] Update" at bounding box center [803, 328] width 1133 height 109
click at [296, 339] on body "Chapter No. 2024-72 and effective [DATE]. [DATE] Update During this reporting p…" at bounding box center [803, 328] width 1133 height 109
drag, startPoint x: 238, startPoint y: 295, endPoint x: 338, endPoint y: 296, distance: 99.9
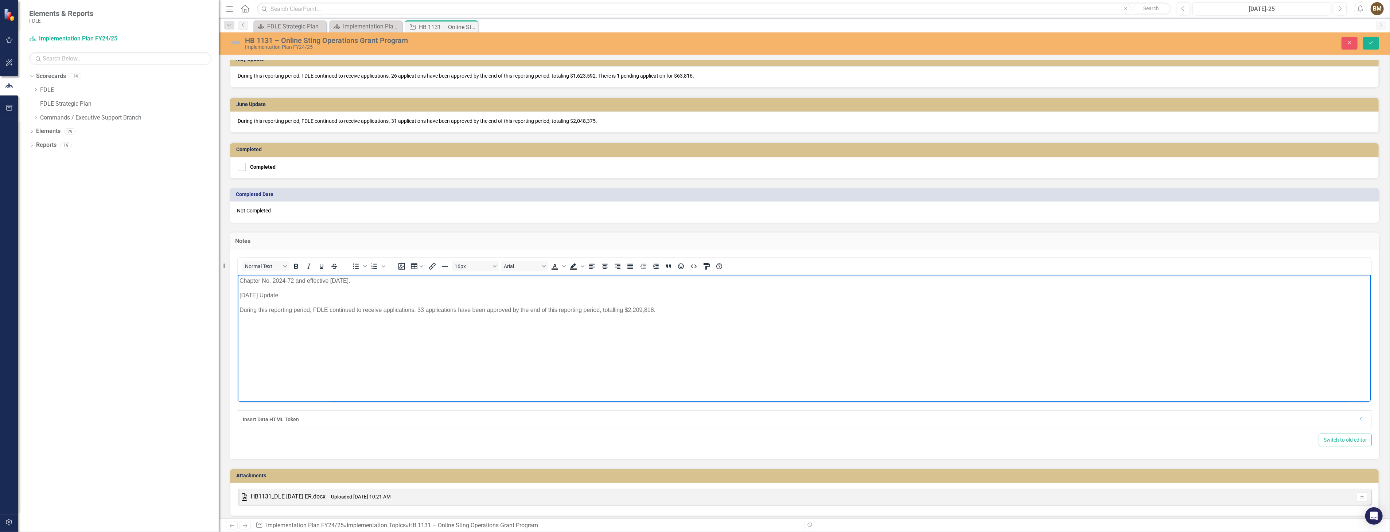
click at [338, 296] on body "Chapter No. 2024-72 and effective [DATE]. [DATE] Update During this reporting p…" at bounding box center [803, 328] width 1133 height 109
drag, startPoint x: 275, startPoint y: 280, endPoint x: 265, endPoint y: 281, distance: 10.6
click at [275, 280] on p "Chapter No. 2024-72 and effective [DATE]." at bounding box center [804, 280] width 1130 height 9
drag, startPoint x: 238, startPoint y: 281, endPoint x: 662, endPoint y: 313, distance: 425.5
click at [662, 313] on body "Chapter No. 2024-72 and effective [DATE]. [DATE] Update During this reporting p…" at bounding box center [803, 328] width 1133 height 109
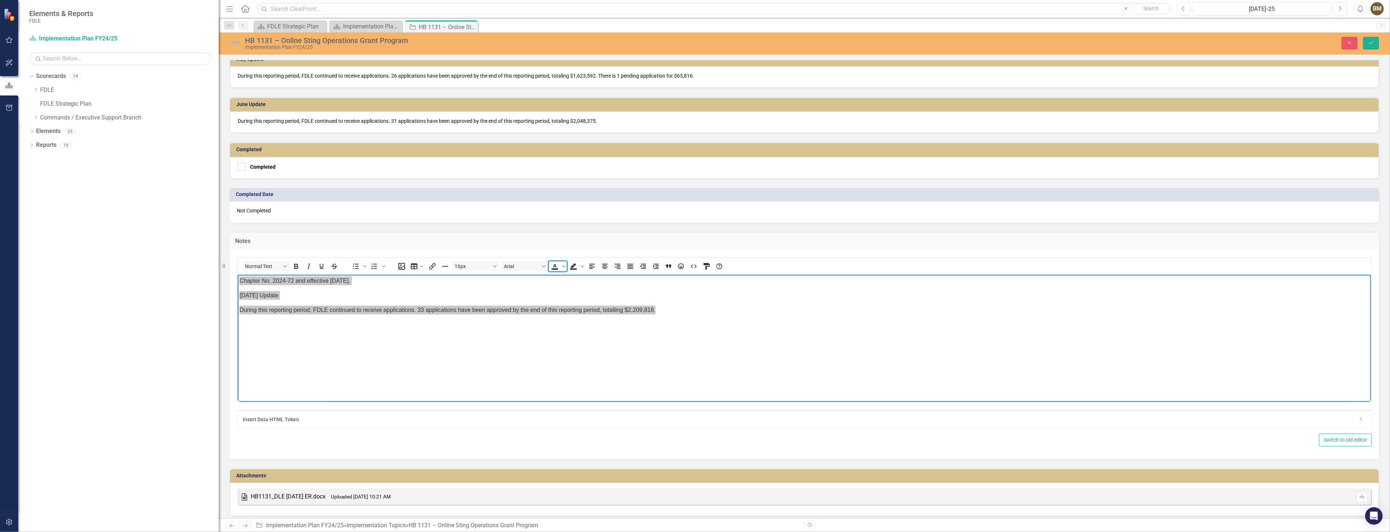
click at [553, 264] on icon "Text color Black" at bounding box center [554, 266] width 3 height 4
click at [323, 328] on body "Chapter No. 2024-72 and effective [DATE]. [DATE] Update During this reporting p…" at bounding box center [803, 328] width 1133 height 109
click at [1376, 43] on button "Save" at bounding box center [1371, 43] width 16 height 13
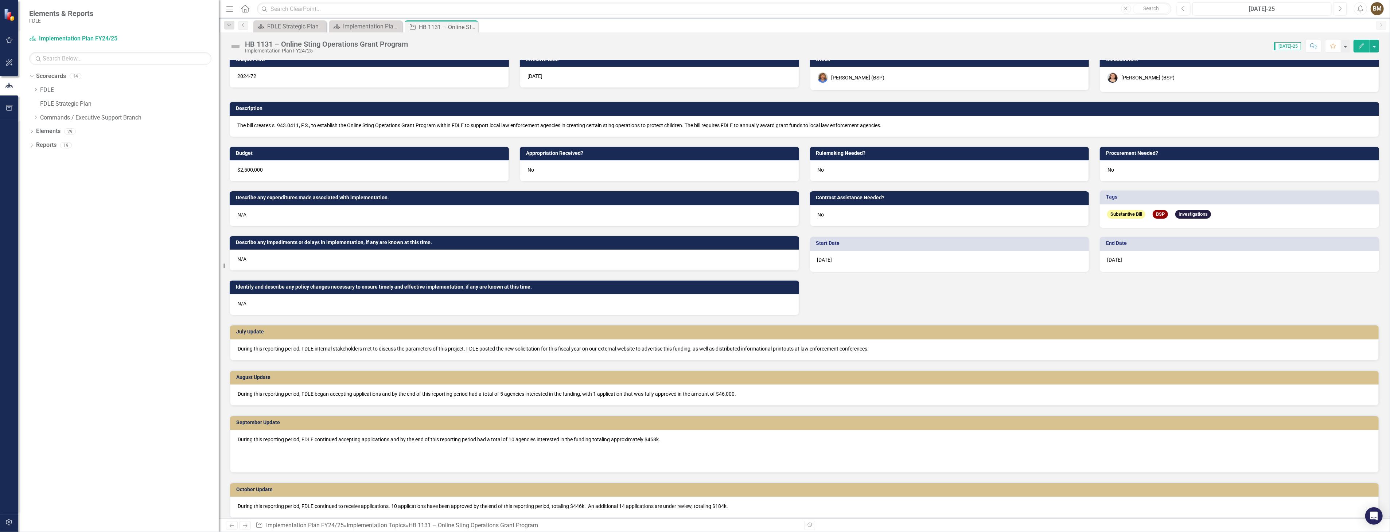
scroll to position [0, 0]
